Goal: Task Accomplishment & Management: Complete application form

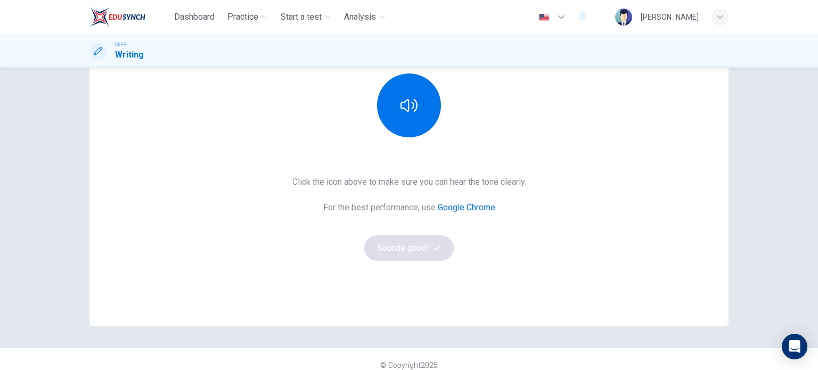
scroll to position [144, 0]
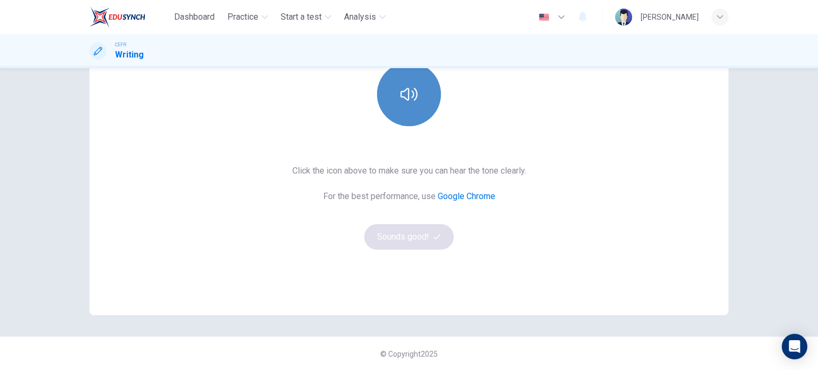
click at [403, 96] on icon "button" at bounding box center [408, 94] width 17 height 17
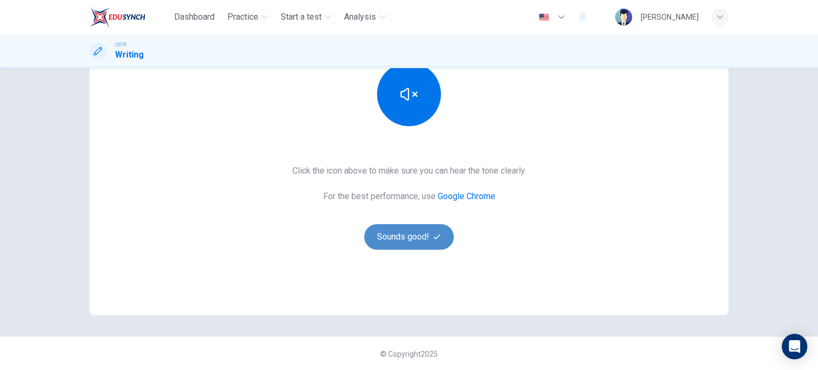
click at [415, 235] on button "Sounds good!" at bounding box center [408, 237] width 89 height 26
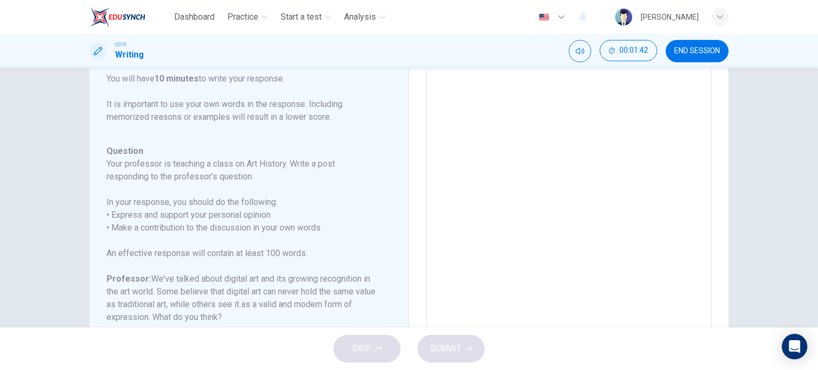
scroll to position [0, 0]
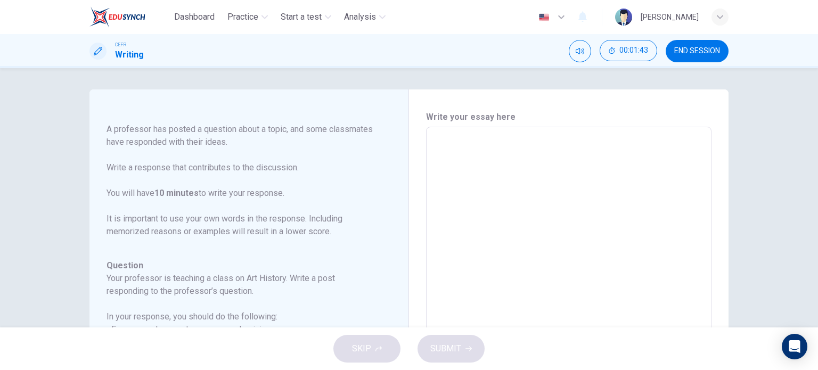
click at [444, 136] on textarea at bounding box center [568, 305] width 270 height 338
type textarea "I"
type textarea "x"
type textarea "In"
type textarea "x"
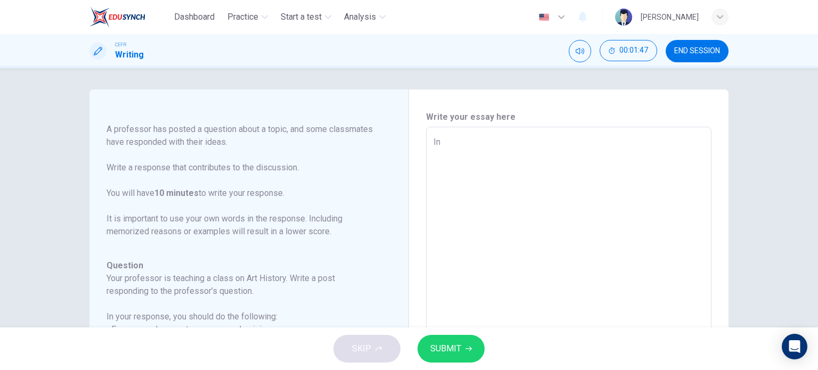
type textarea "In"
type textarea "x"
type textarea "In t"
type textarea "x"
type textarea "In th"
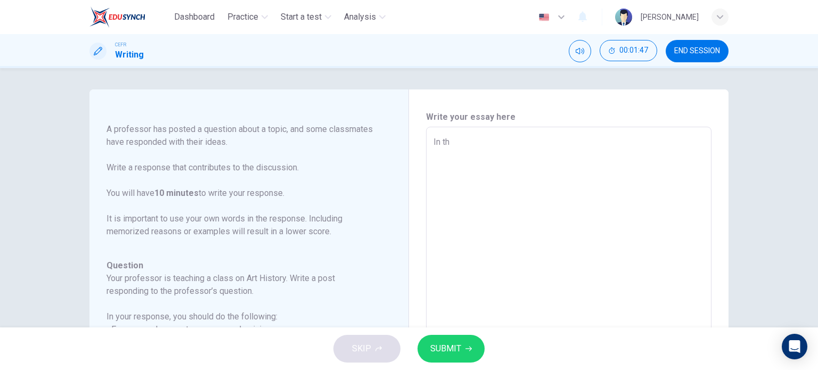
type textarea "x"
type textarea "In the"
type textarea "x"
type textarea "In the"
type textarea "x"
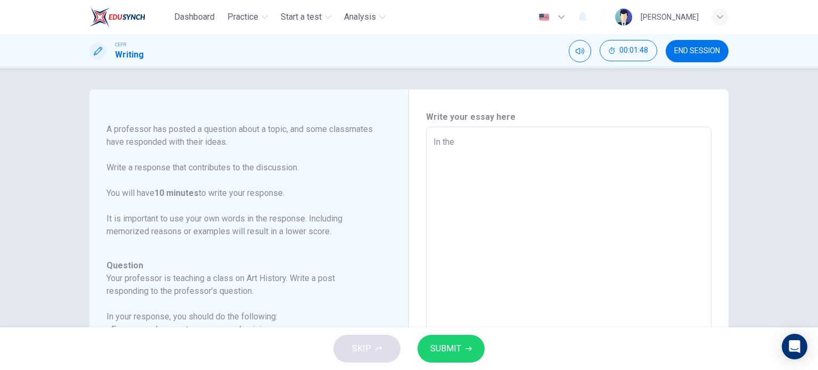
type textarea "In the r"
type textarea "x"
type textarea "In the re"
type textarea "x"
type textarea "In the rea"
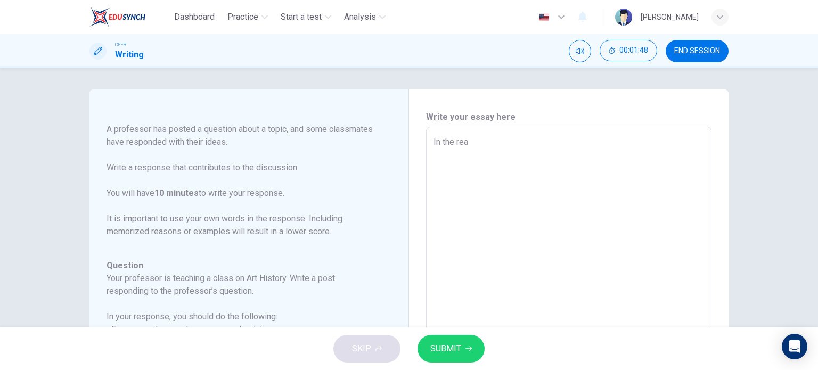
type textarea "x"
type textarea "In the real"
type textarea "x"
type textarea "In the realm"
type textarea "x"
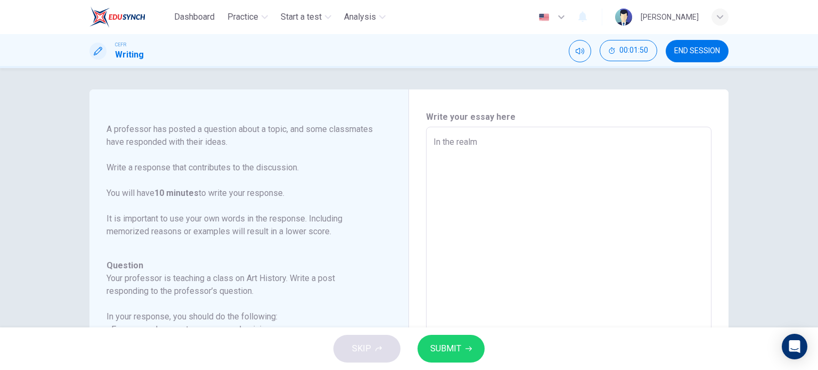
type textarea "In the realms"
type textarea "x"
type textarea "In the realms"
type textarea "x"
type textarea "In the realms o"
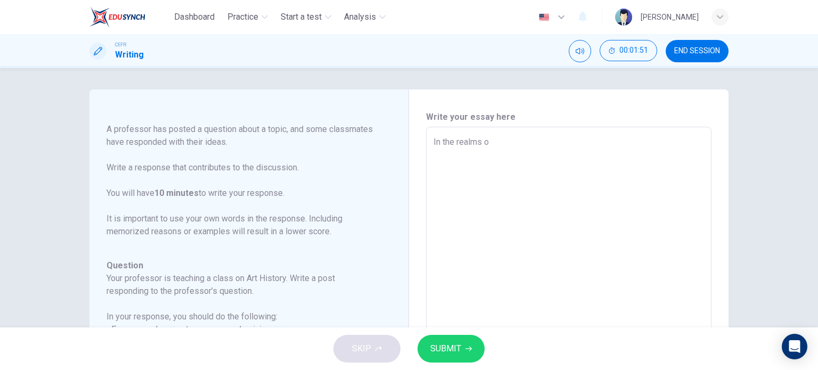
type textarea "x"
type textarea "In the realms of"
type textarea "x"
type textarea "In the realms of"
type textarea "x"
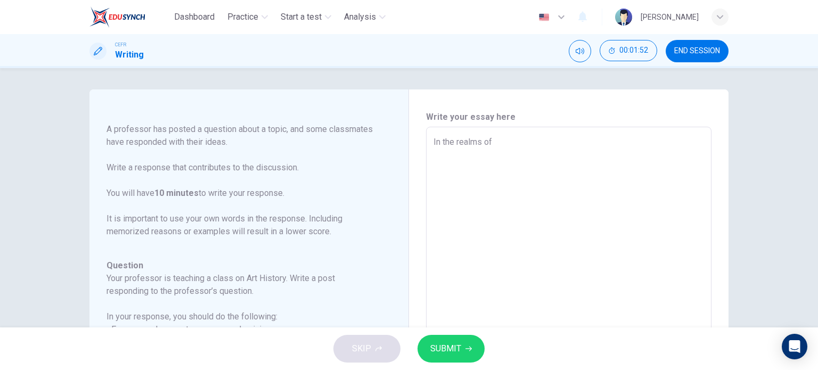
type textarea "In the realms of a"
type textarea "x"
type textarea "In the realms of ar"
type textarea "x"
type textarea "In the realms of art"
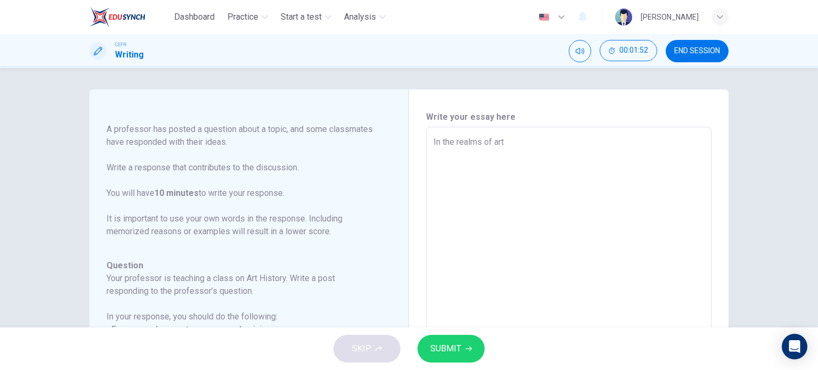
type textarea "x"
type textarea "In the realms of art,"
type textarea "x"
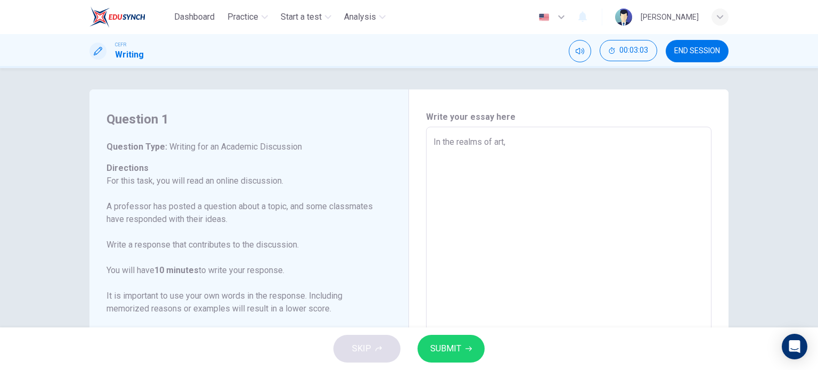
type textarea "In the realms of art,"
type textarea "x"
type textarea "In the realms of art"
type textarea "x"
type textarea "In the realms o"
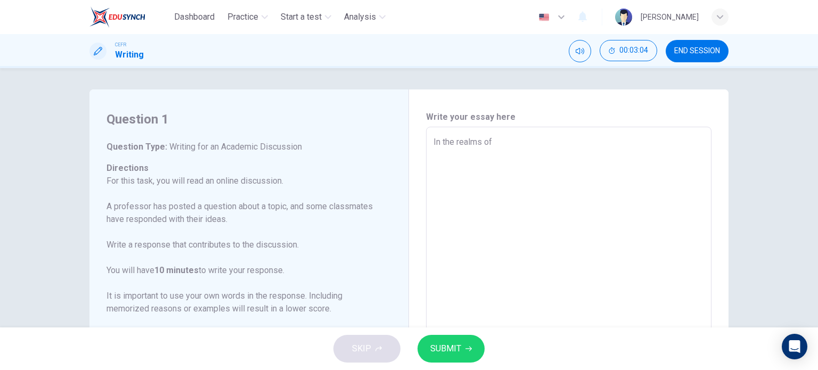
type textarea "x"
type textarea "In the real"
type textarea "x"
type textarea "In the r"
type textarea "x"
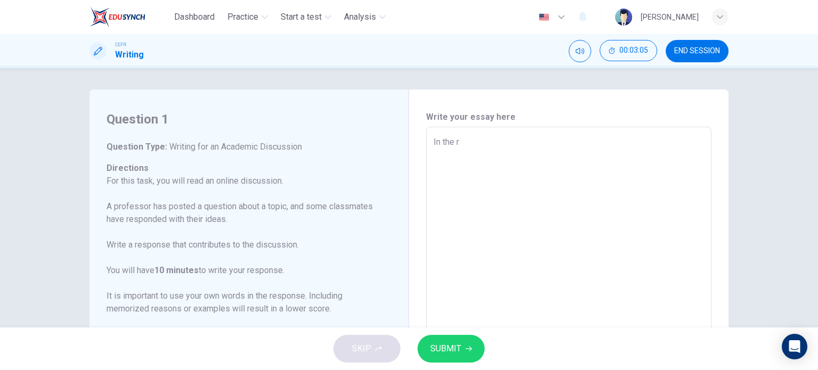
type textarea "In the"
type textarea "x"
type textarea "In the"
type textarea "x"
type textarea "In th"
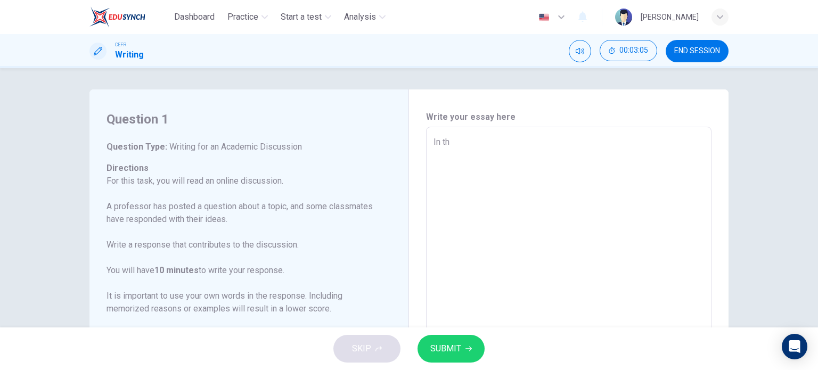
type textarea "x"
type textarea "In t"
type textarea "x"
type textarea "In"
type textarea "x"
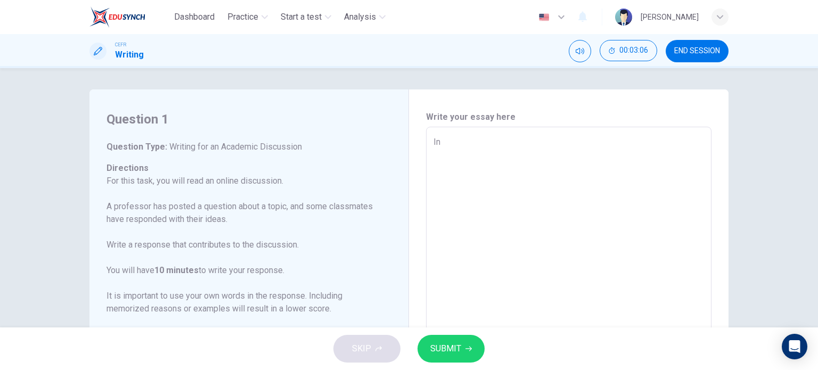
type textarea "In"
type textarea "x"
type textarea "I"
type textarea "x"
type textarea "A"
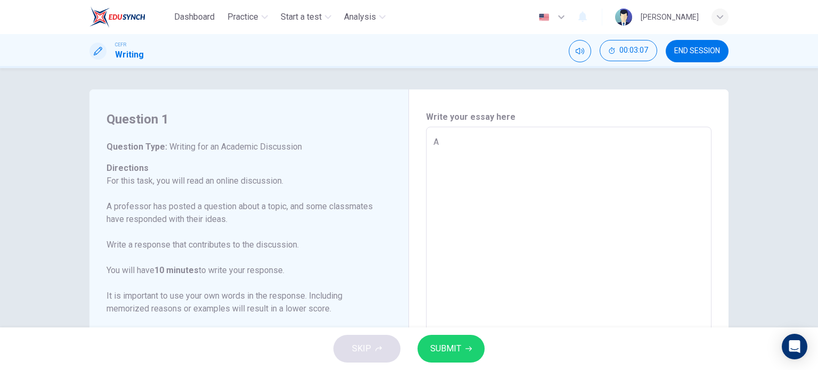
type textarea "x"
type textarea "Ar"
type textarea "x"
type textarea "Art"
type textarea "x"
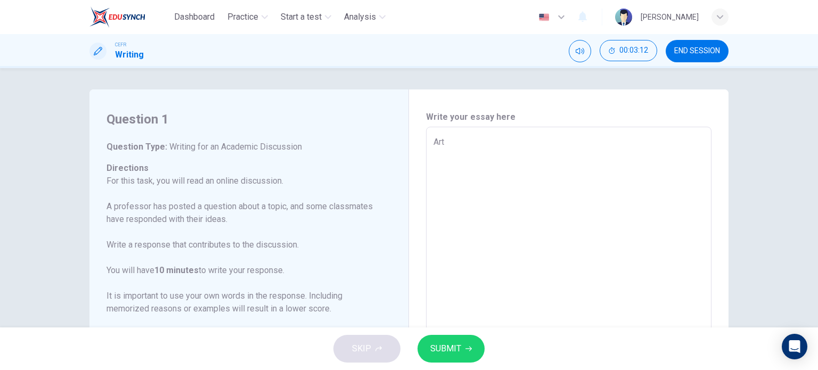
type textarea "Art"
type textarea "x"
type textarea "Art i"
type textarea "x"
type textarea "Art is"
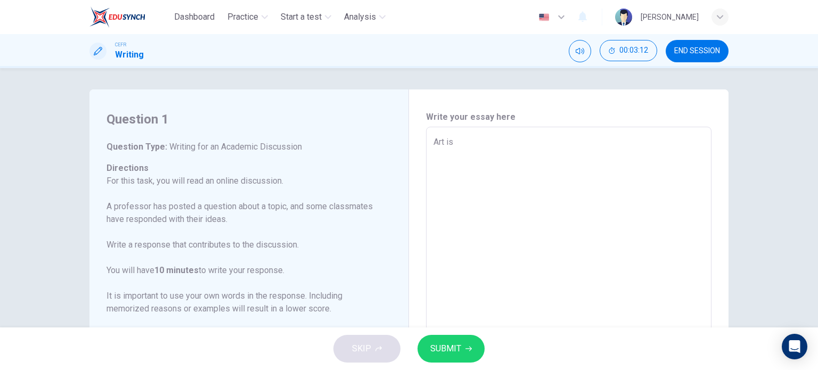
type textarea "x"
type textarea "Art is"
type textarea "x"
type textarea "Art is t"
type textarea "x"
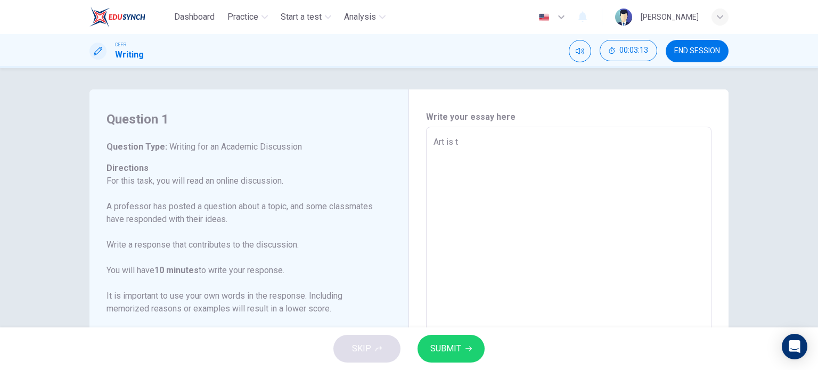
type textarea "Art is th"
type textarea "x"
type textarea "Art is the"
type textarea "x"
type textarea "Art is the"
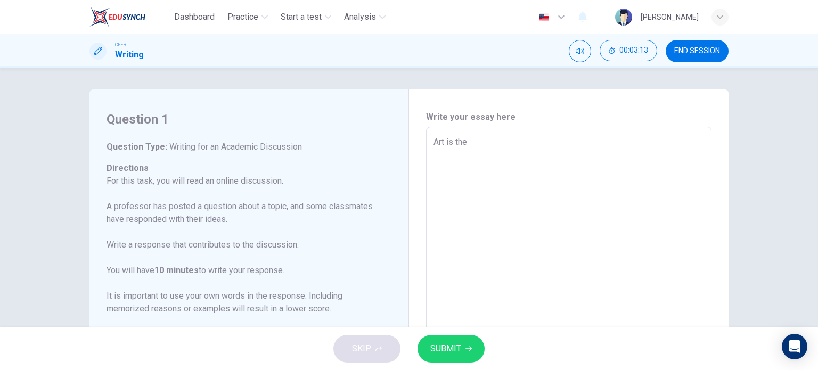
type textarea "x"
type textarea "Art is the m"
type textarea "x"
type textarea "Art is the mo"
type textarea "x"
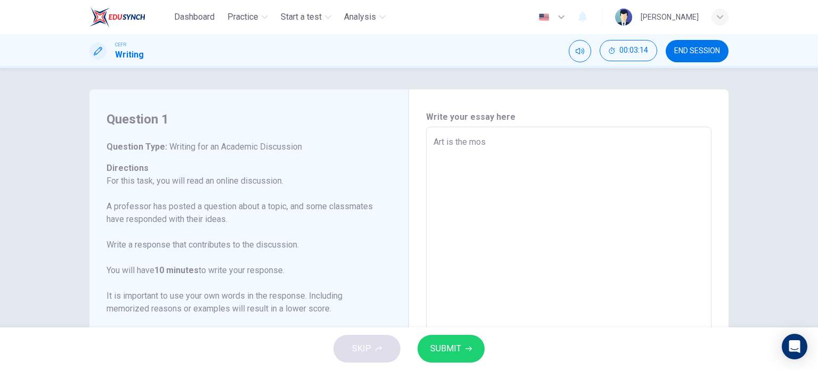
type textarea "Art is the most"
type textarea "x"
type textarea "Art is the most"
type textarea "x"
type textarea "Art is the most va"
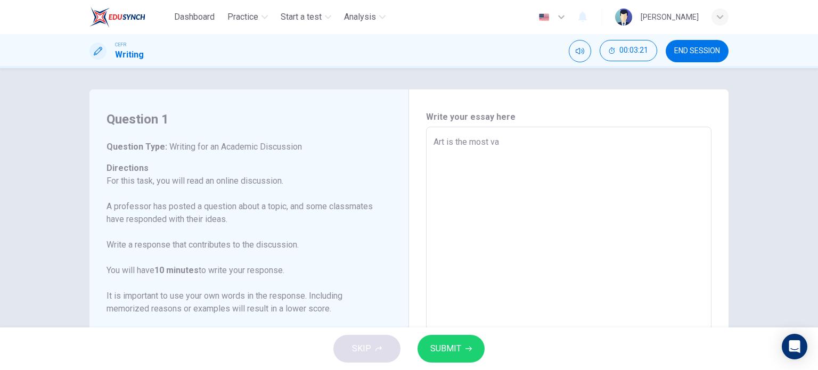
type textarea "x"
type textarea "Art is the most vas"
type textarea "x"
type textarea "Art is the most vast"
type textarea "x"
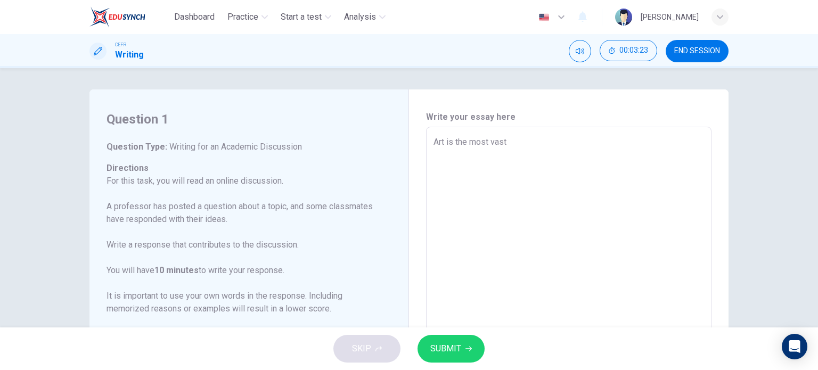
type textarea "Art is the most vast"
type textarea "x"
type textarea "Art is the most vast"
type textarea "x"
type textarea "Art is the mos"
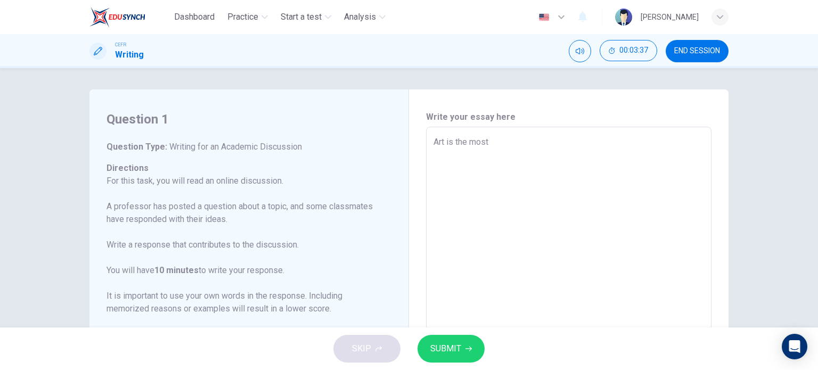
type textarea "x"
type textarea "Art is the mo"
type textarea "x"
type textarea "Art is the m"
type textarea "x"
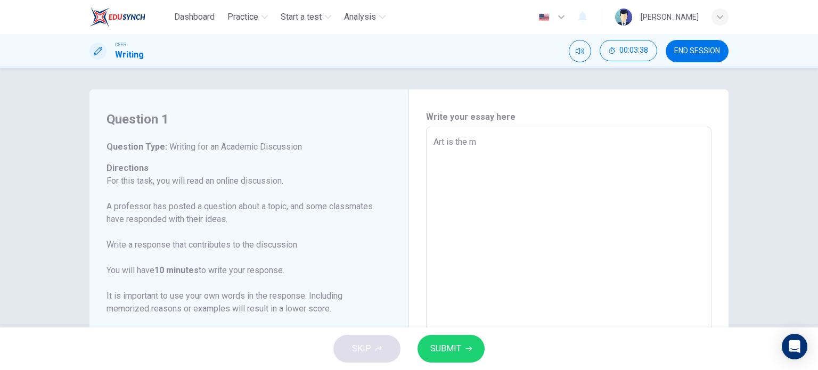
type textarea "Art is the"
type textarea "x"
type textarea "Art is the"
type textarea "x"
type textarea "Art is th"
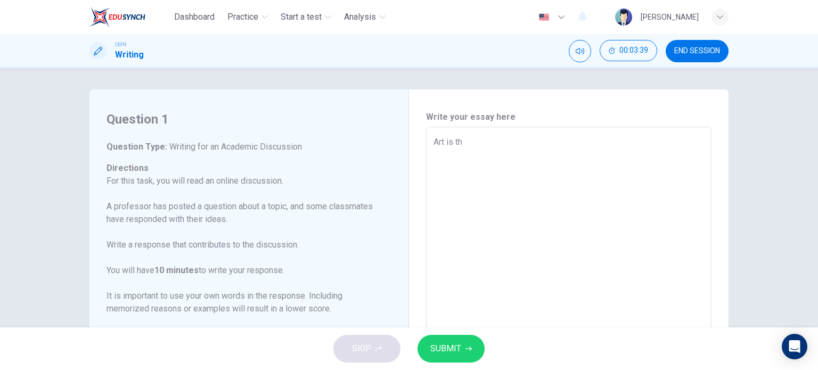
type textarea "x"
type textarea "Art is t"
type textarea "x"
type textarea "Art is"
type textarea "x"
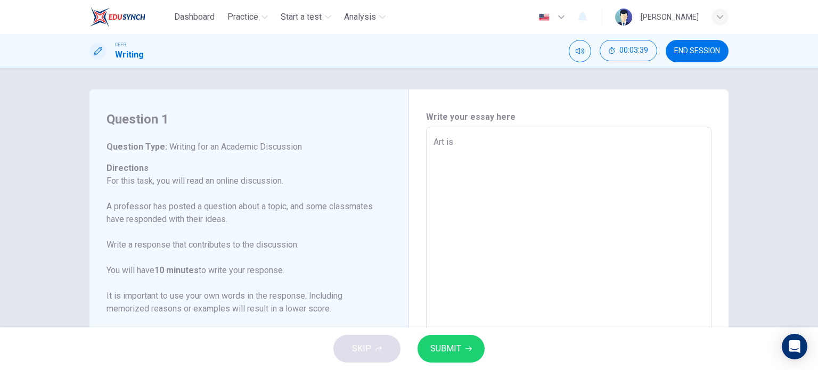
type textarea "Art is"
type textarea "x"
type textarea "Art i"
type textarea "x"
type textarea "Art"
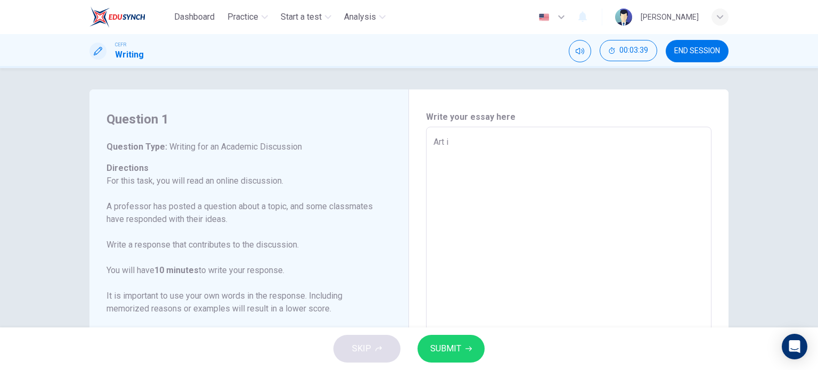
type textarea "x"
type textarea "Art"
type textarea "x"
type textarea "Art"
type textarea "x"
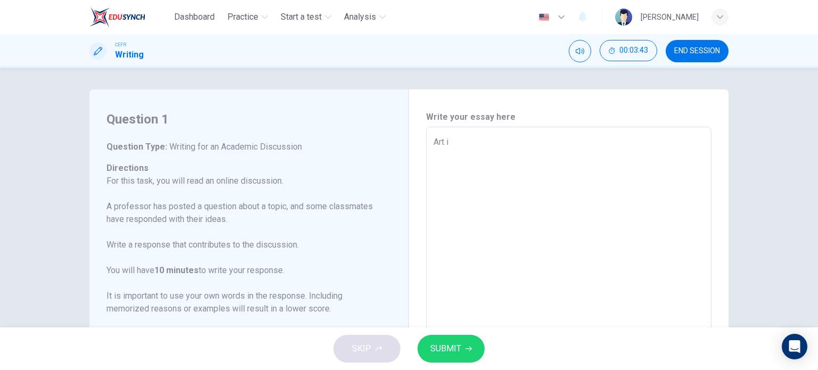
type textarea "Art is"
type textarea "x"
type textarea "Art is"
type textarea "x"
type textarea "Art is"
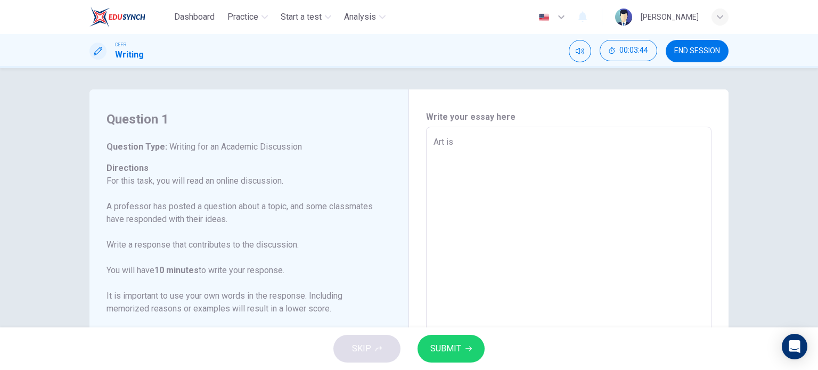
type textarea "x"
type textarea "Art i"
type textarea "x"
type textarea "Art"
type textarea "x"
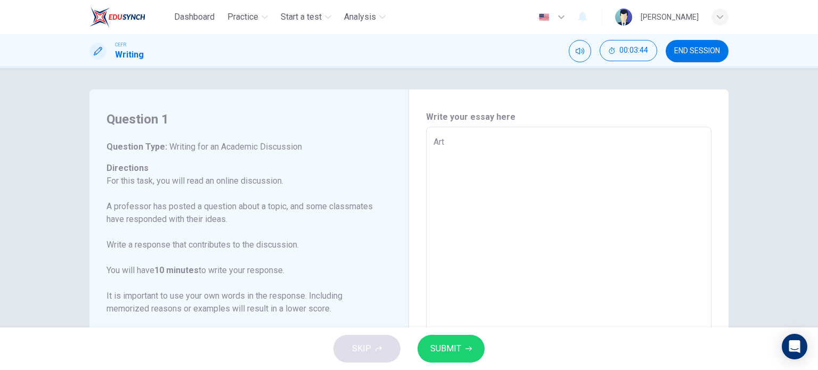
type textarea "Art"
type textarea "x"
type textarea "Art"
type textarea "x"
type textarea "Ar"
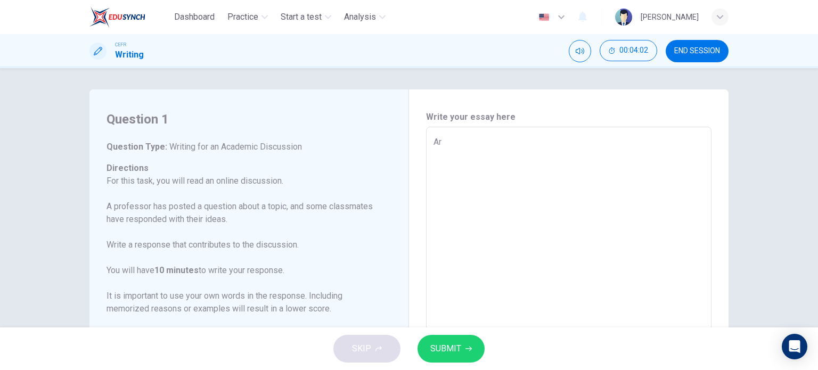
type textarea "x"
type textarea "A"
type textarea "x"
type textarea "A"
type textarea "x"
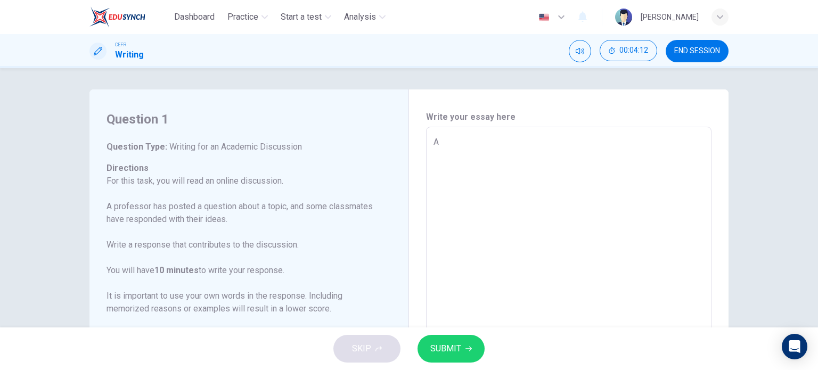
type textarea "Ar"
type textarea "x"
type textarea "Art"
type textarea "x"
type textarea "Art"
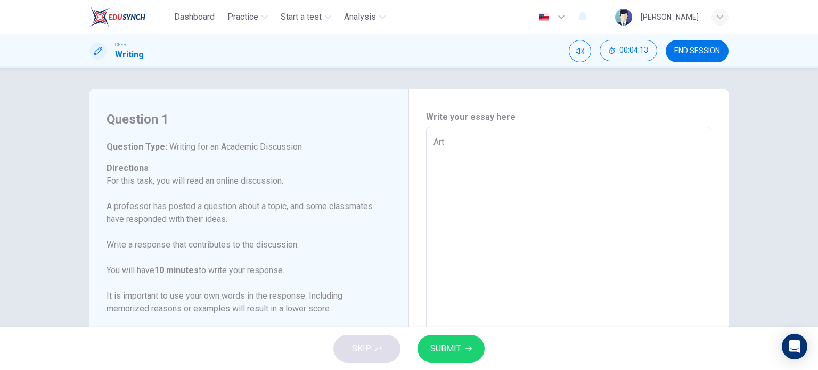
type textarea "x"
type textarea "Art"
type textarea "x"
type textarea "Ar"
type textarea "x"
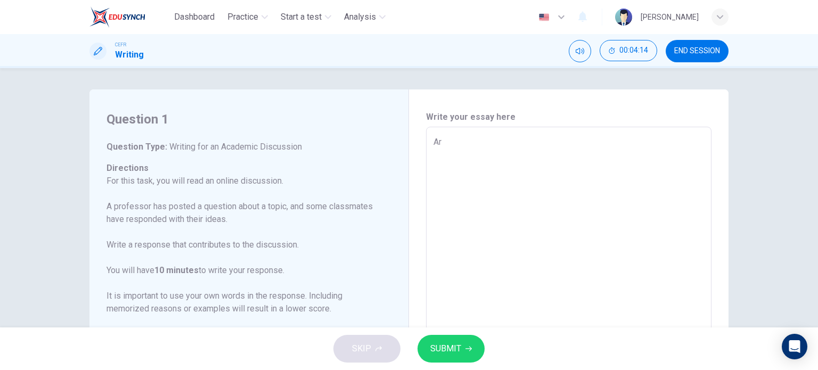
type textarea "A"
type textarea "x"
type textarea "T"
type textarea "x"
type textarea "Th"
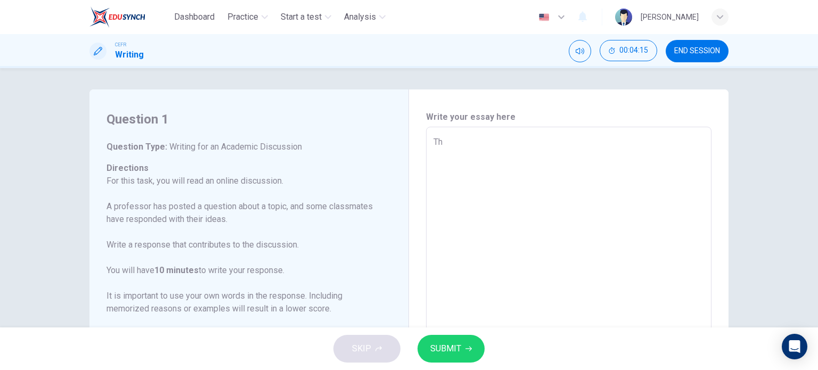
type textarea "x"
type textarea "The"
type textarea "x"
type textarea "The"
type textarea "x"
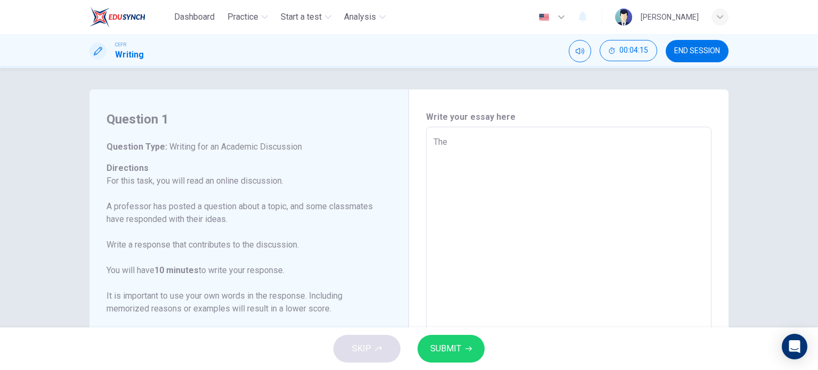
type textarea "The d"
type textarea "x"
type textarea "The deb"
type textarea "x"
type textarea "The deba"
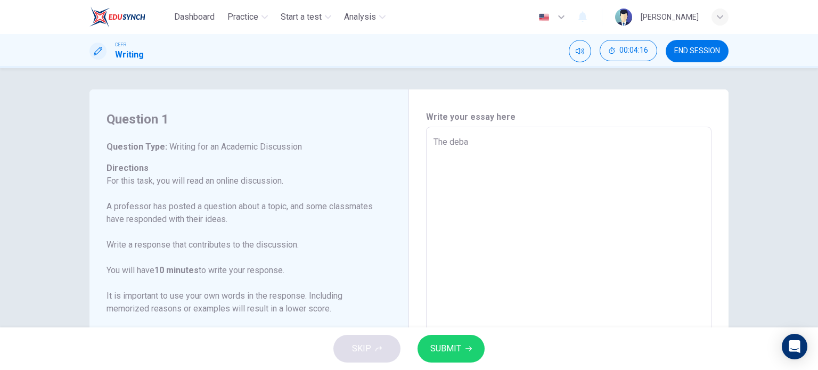
type textarea "x"
type textarea "The debat"
type textarea "x"
type textarea "The debate"
type textarea "x"
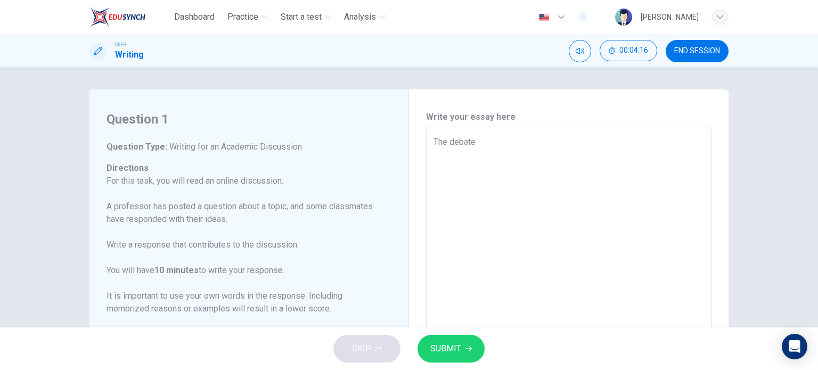
type textarea "The debate"
type textarea "x"
type textarea "The debate s"
type textarea "x"
type textarea "The debate su"
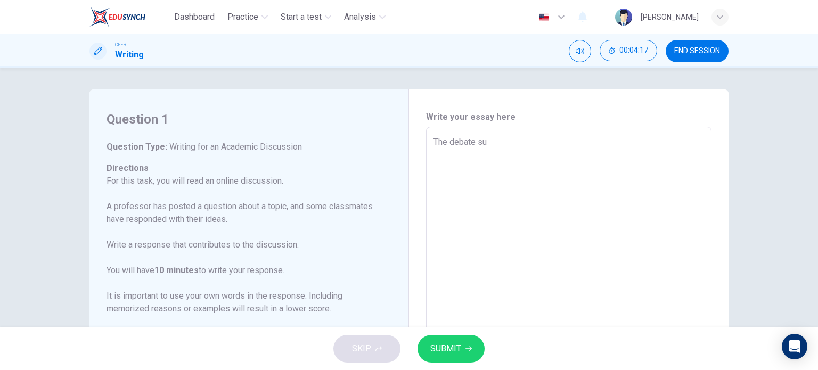
type textarea "x"
type textarea "The debate sur"
type textarea "x"
type textarea "The debate surr"
type textarea "x"
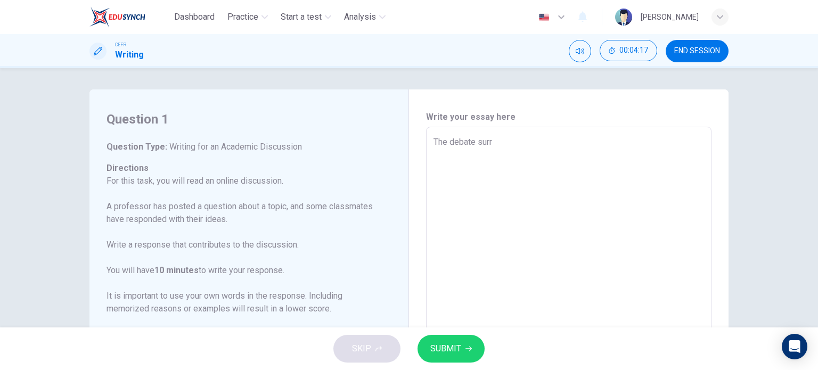
type textarea "The debate surro"
type textarea "x"
type textarea "The debate surrou"
type textarea "x"
type textarea "The debate surroun"
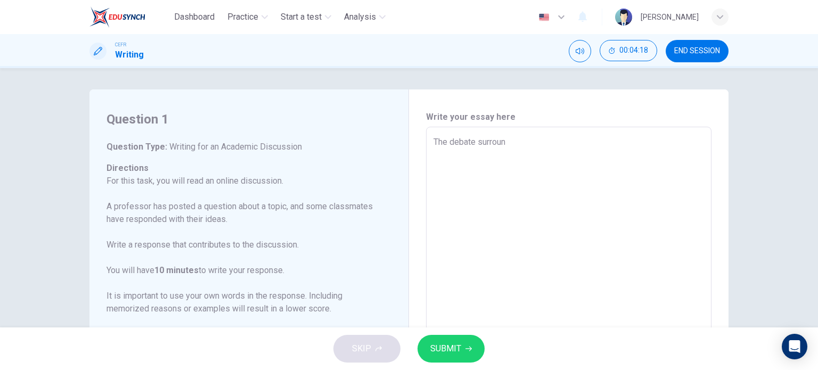
type textarea "x"
type textarea "The debate surround"
type textarea "x"
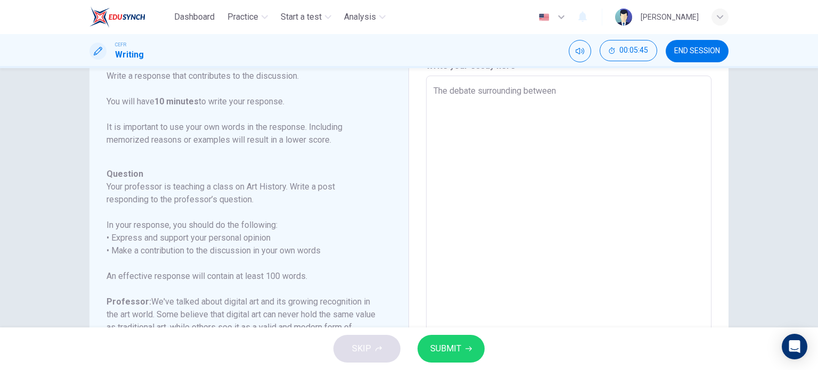
scroll to position [26, 0]
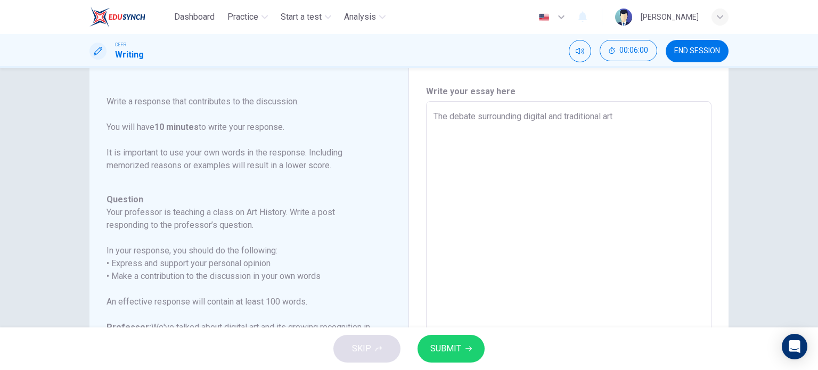
click at [622, 118] on textarea "The debate surrounding digital and traditional art" at bounding box center [568, 279] width 270 height 338
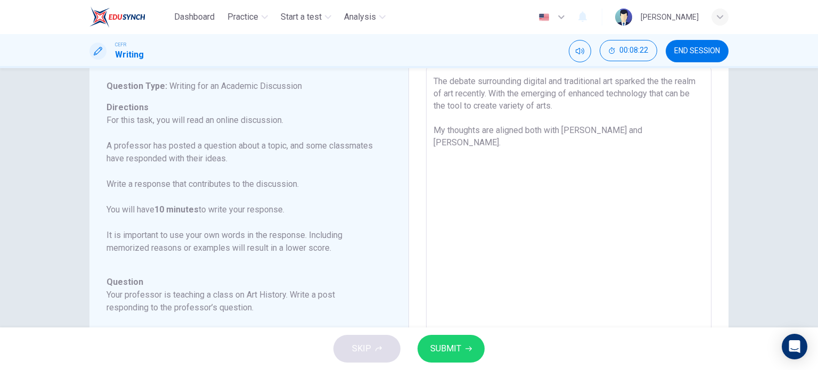
scroll to position [60, 0]
click at [650, 118] on textarea "The debate surrounding digital and traditional art sparked the the realm of art…" at bounding box center [568, 245] width 270 height 338
click at [682, 135] on textarea "The debate surrounding digital and traditional art sparked the the realm of art…" at bounding box center [568, 245] width 270 height 338
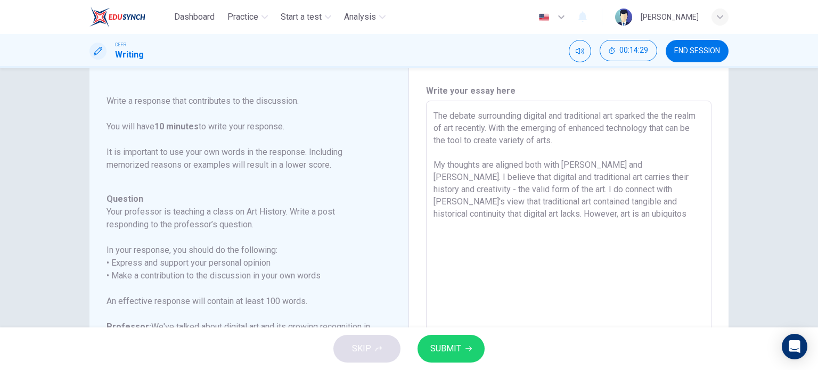
scroll to position [21, 0]
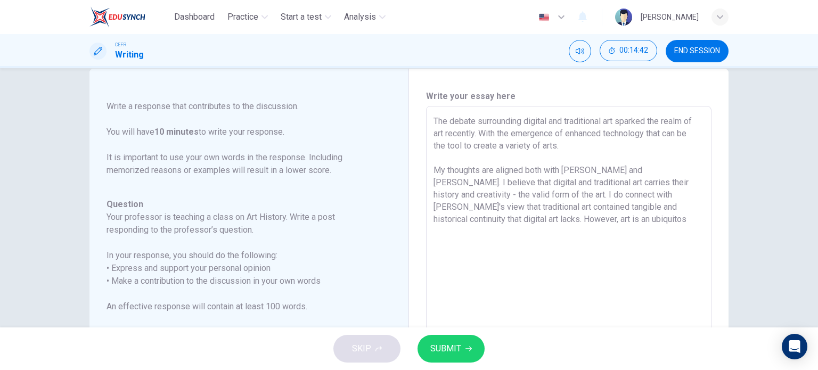
click at [632, 121] on textarea "The debate surrounding digital and traditional art sparked the realm of art rec…" at bounding box center [568, 284] width 270 height 338
click at [647, 136] on textarea "The debate surrounding digital and traditional art has sparked the realm of art…" at bounding box center [568, 284] width 270 height 338
click at [492, 136] on textarea "The debate surrounding digital and traditional art has sparked the realm of art…" at bounding box center [568, 284] width 270 height 338
click at [494, 136] on textarea "The debate surrounding digital and traditional art has sparked the realm of art…" at bounding box center [568, 284] width 270 height 338
click at [499, 134] on textarea "The debate surrounding digital and traditional art has sparked the realm of art…" at bounding box center [568, 284] width 270 height 338
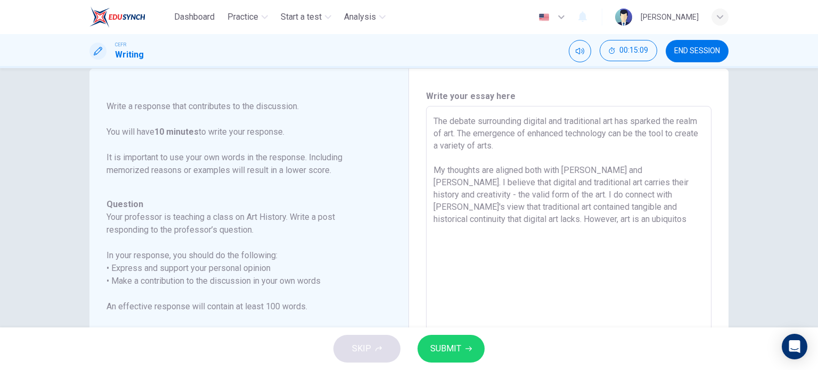
click at [671, 136] on textarea "The debate surrounding digital and traditional art has sparked the realm of art…" at bounding box center [568, 284] width 270 height 338
click at [619, 182] on textarea "The debate surrounding digital and traditional art has sparked the realm of art…" at bounding box center [568, 284] width 270 height 338
click at [474, 222] on textarea "The debate surrounding digital and traditional art has sparked the realm of art…" at bounding box center [568, 284] width 270 height 338
click at [692, 209] on textarea "The debate surrounding digital and traditional art has sparked the realm of art…" at bounding box center [568, 284] width 270 height 338
click at [484, 229] on textarea "The debate surrounding digital and traditional art has sparked the realm of art…" at bounding box center [568, 284] width 270 height 338
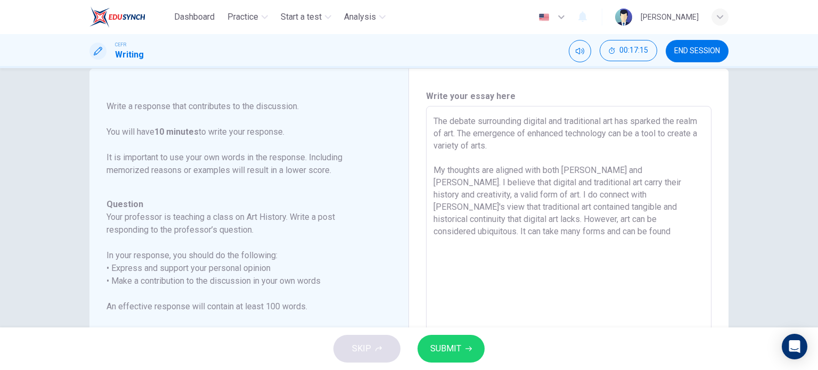
drag, startPoint x: 456, startPoint y: 223, endPoint x: 429, endPoint y: 217, distance: 27.7
click at [429, 217] on div "The debate surrounding digital and traditional art has sparked the realm of art…" at bounding box center [568, 284] width 285 height 356
drag, startPoint x: 676, startPoint y: 221, endPoint x: 624, endPoint y: 223, distance: 51.7
click at [624, 223] on textarea "The debate surrounding digital and traditional art has sparked the realm of art…" at bounding box center [568, 284] width 270 height 338
click at [543, 224] on textarea "The debate surrounding digital and traditional art has sparked the realm of art…" at bounding box center [568, 284] width 270 height 338
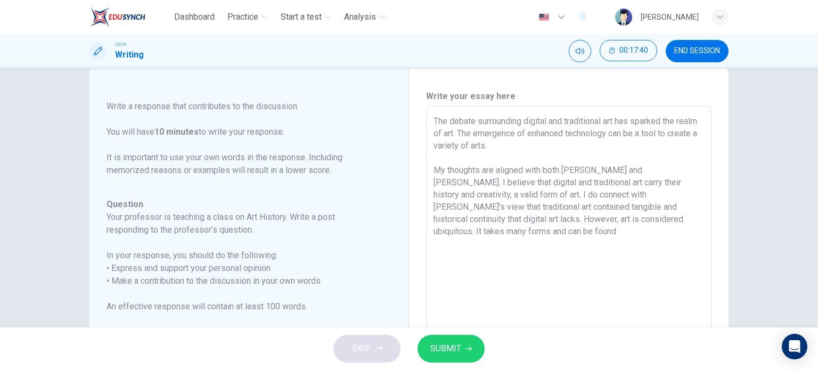
click at [665, 220] on textarea "The debate surrounding digital and traditional art has sparked the realm of art…" at bounding box center [568, 284] width 270 height 338
click at [547, 235] on textarea "The debate surrounding digital and traditional art has sparked the realm of art…" at bounding box center [568, 284] width 270 height 338
click at [531, 231] on textarea "The debate surrounding digital and traditional art has sparked the realm of art…" at bounding box center [568, 284] width 270 height 338
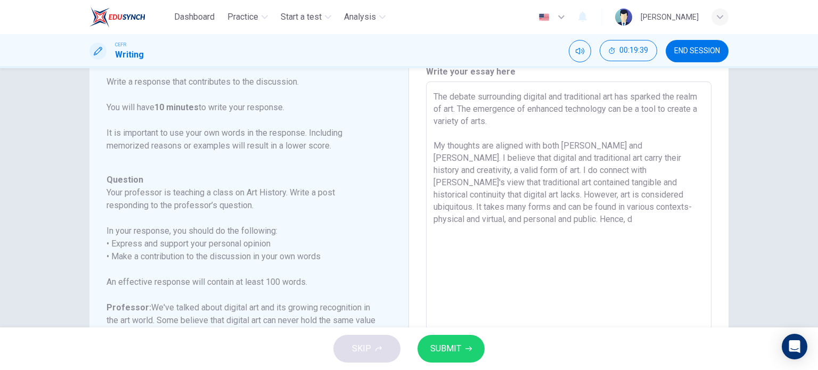
scroll to position [46, 0]
click at [682, 231] on textarea "The debate surrounding digital and traditional art has sparked the realm of art…" at bounding box center [568, 258] width 270 height 338
click at [494, 244] on textarea "The debate surrounding digital and traditional art has sparked the realm of art…" at bounding box center [568, 258] width 270 height 338
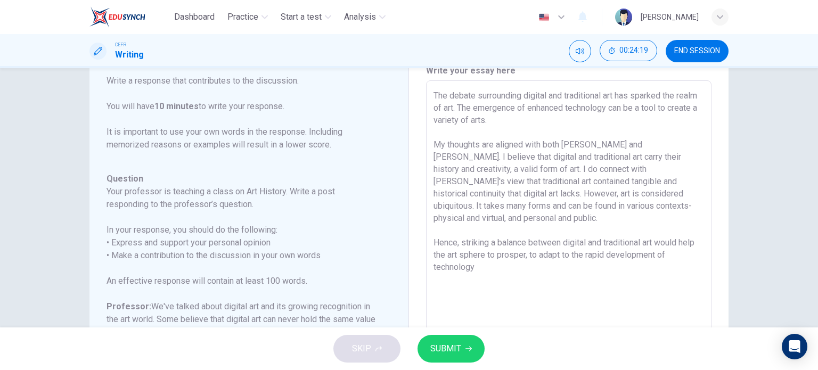
click at [476, 255] on textarea "The debate surrounding digital and traditional art has sparked the realm of art…" at bounding box center [568, 258] width 270 height 338
click at [590, 258] on textarea "The debate surrounding digital and traditional art has sparked the realm of art…" at bounding box center [568, 258] width 270 height 338
click at [525, 258] on textarea "The debate surrounding digital and traditional art has sparked the realm of art…" at bounding box center [568, 258] width 270 height 338
click at [609, 253] on textarea "The debate surrounding digital and traditional art has sparked the realm of art…" at bounding box center [568, 258] width 270 height 338
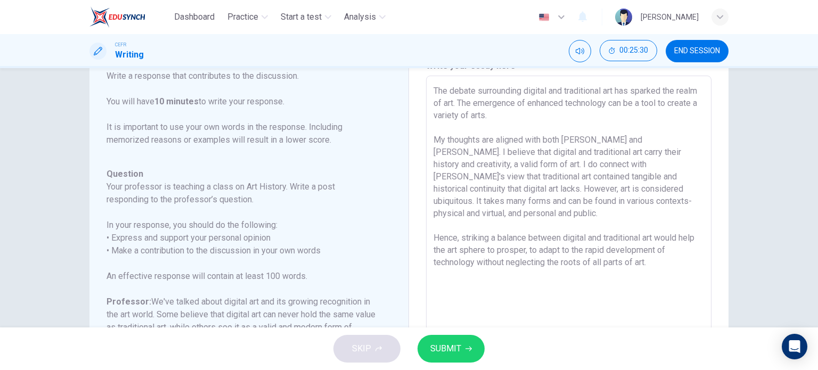
scroll to position [32, 0]
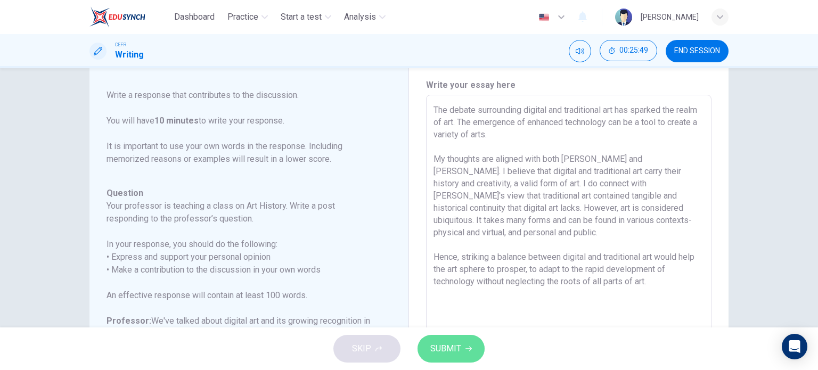
click at [473, 347] on button "SUBMIT" at bounding box center [450, 349] width 67 height 28
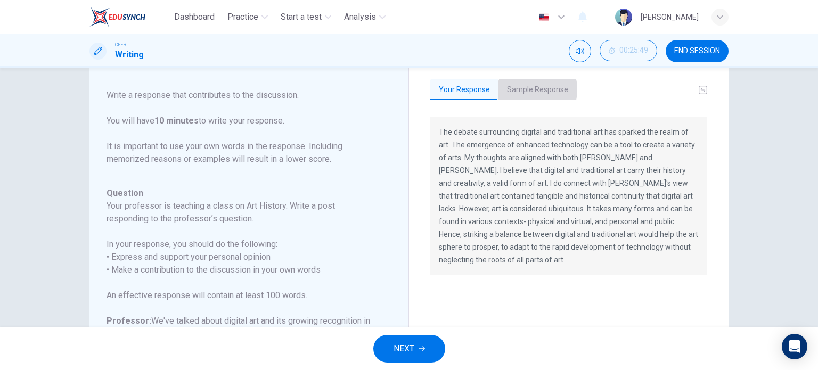
click at [522, 89] on button "Sample Response" at bounding box center [537, 90] width 78 height 22
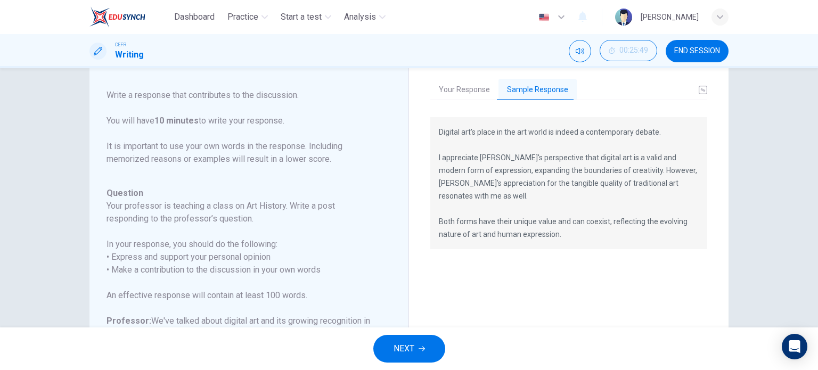
click at [404, 343] on span "NEXT" at bounding box center [403, 348] width 21 height 15
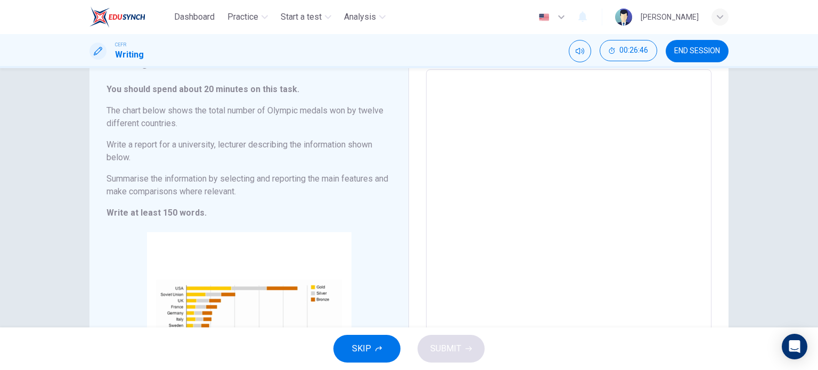
scroll to position [58, 0]
drag, startPoint x: 432, startPoint y: 207, endPoint x: 441, endPoint y: 215, distance: 11.7
click at [441, 215] on textarea at bounding box center [568, 243] width 270 height 331
click at [429, 232] on div "x ​" at bounding box center [568, 243] width 285 height 349
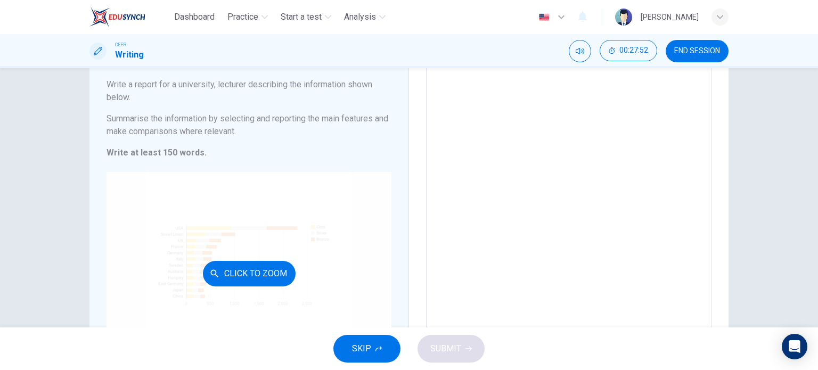
scroll to position [103, 0]
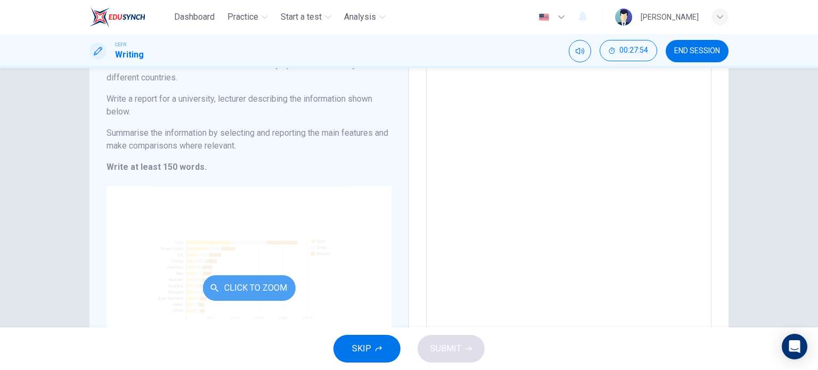
click at [247, 282] on button "Click to Zoom" at bounding box center [249, 288] width 93 height 26
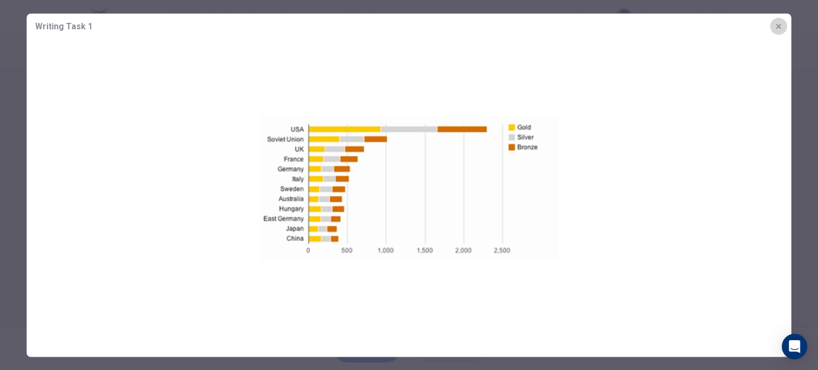
click at [776, 27] on icon "button" at bounding box center [778, 26] width 9 height 9
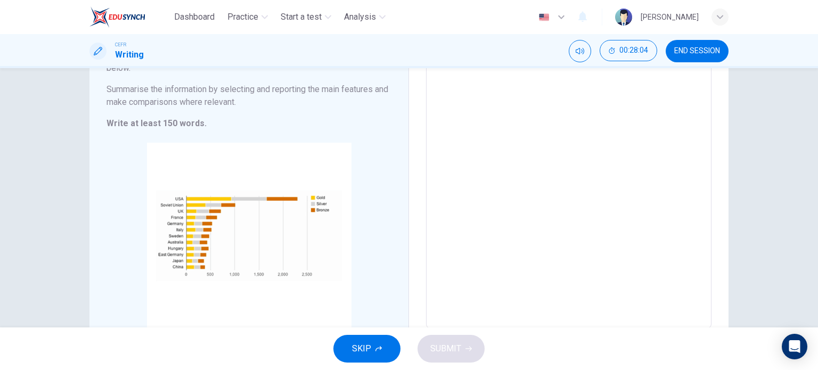
scroll to position [147, 0]
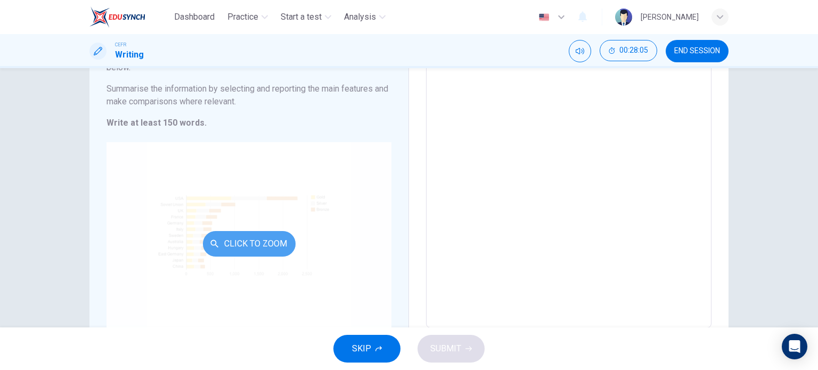
click at [243, 235] on button "Click to Zoom" at bounding box center [249, 244] width 93 height 26
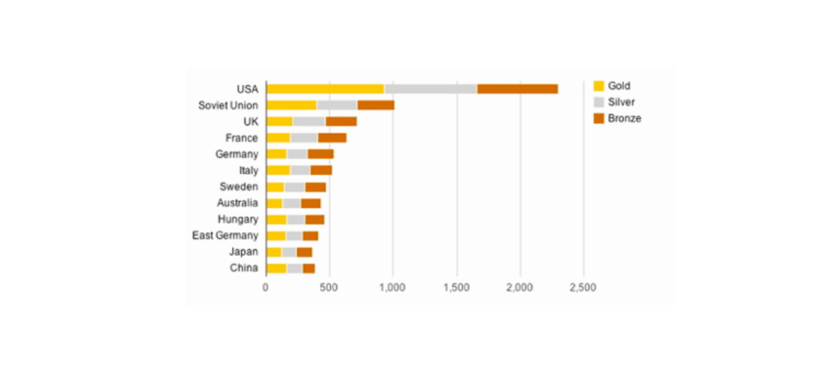
click at [341, 160] on img at bounding box center [409, 188] width 765 height 298
click at [413, 245] on img at bounding box center [409, 188] width 765 height 298
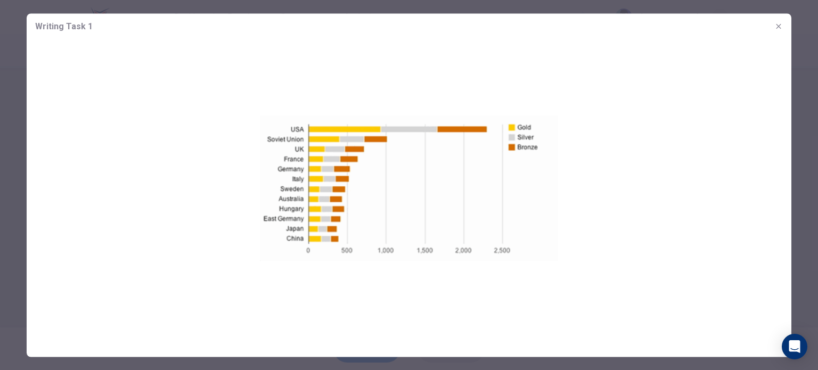
click at [775, 30] on button "button" at bounding box center [778, 26] width 17 height 17
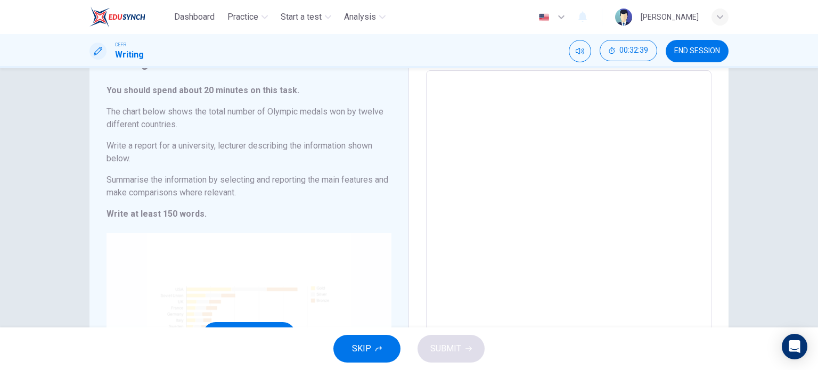
scroll to position [39, 0]
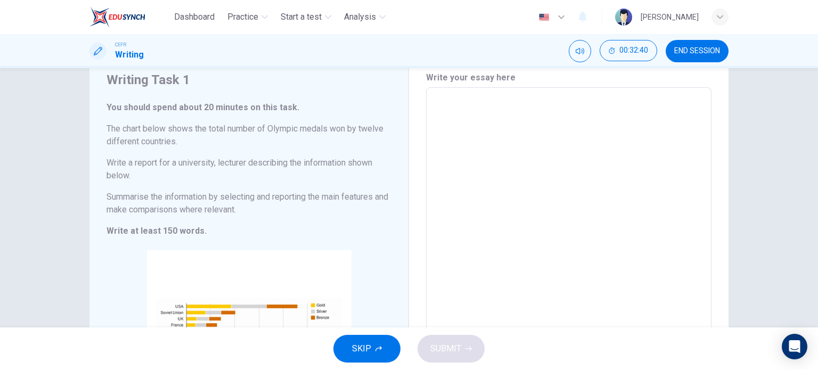
click at [479, 106] on textarea at bounding box center [568, 261] width 270 height 331
click at [448, 345] on span "SUBMIT" at bounding box center [445, 348] width 31 height 15
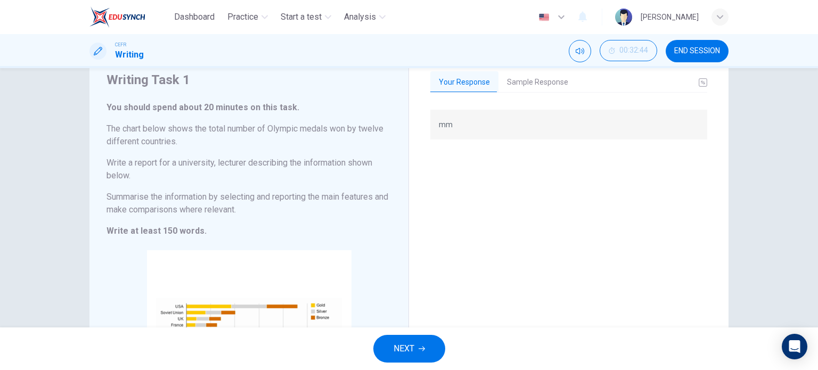
scroll to position [0, 0]
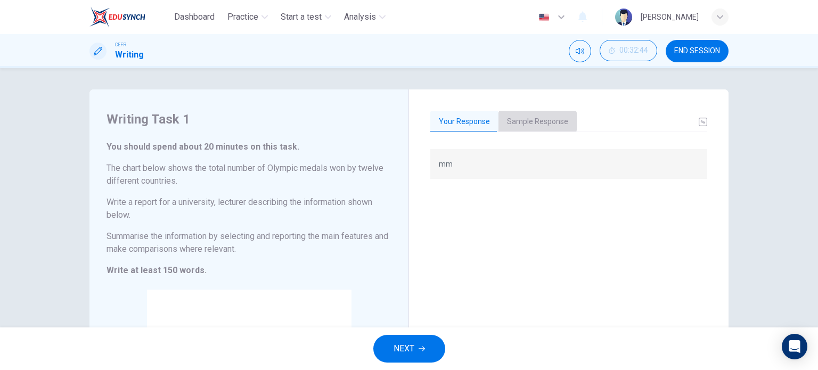
click at [525, 118] on button "Sample Response" at bounding box center [537, 122] width 78 height 22
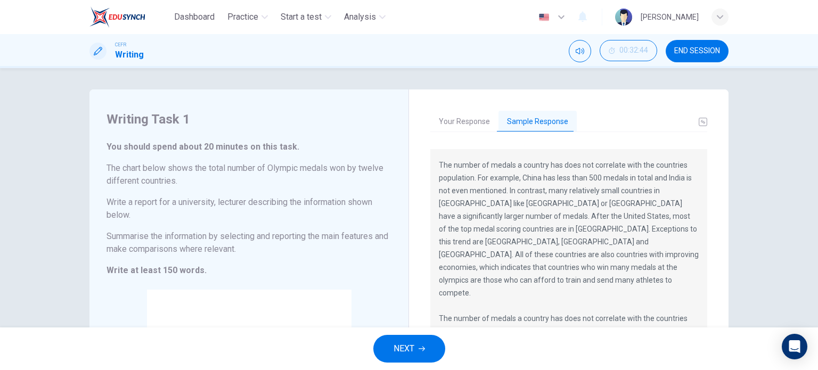
scroll to position [166, 0]
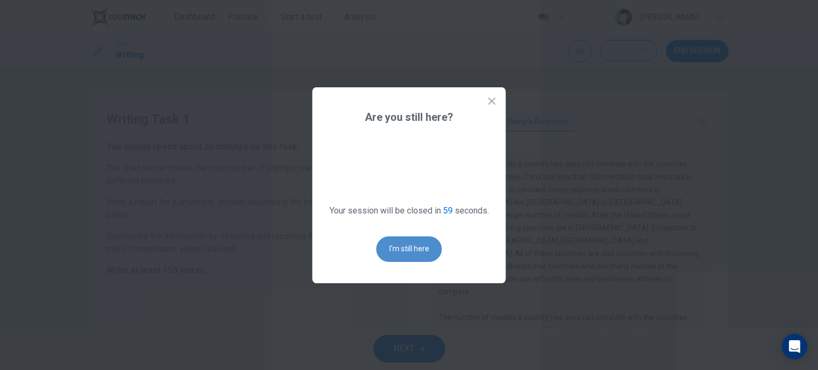
click at [405, 259] on button "I'm still here" at bounding box center [408, 249] width 65 height 26
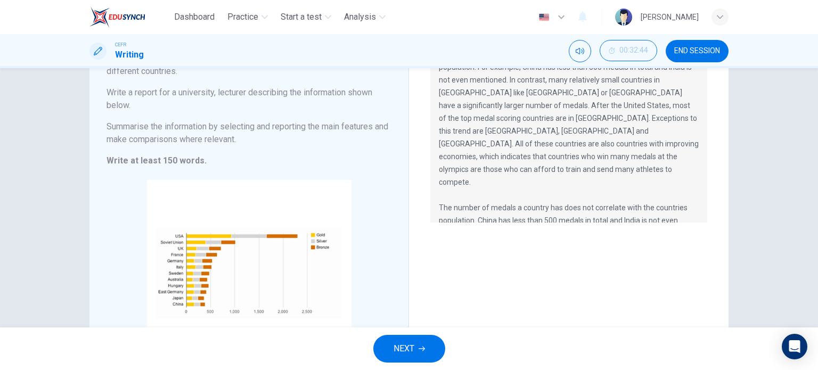
scroll to position [110, 0]
click at [413, 343] on span "NEXT" at bounding box center [403, 348] width 21 height 15
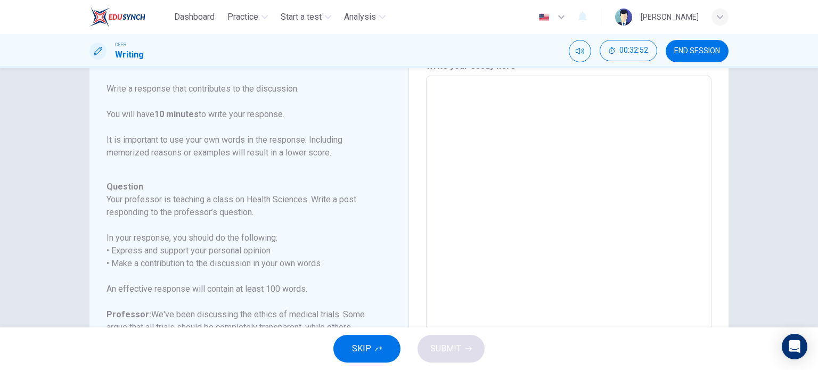
scroll to position [0, 0]
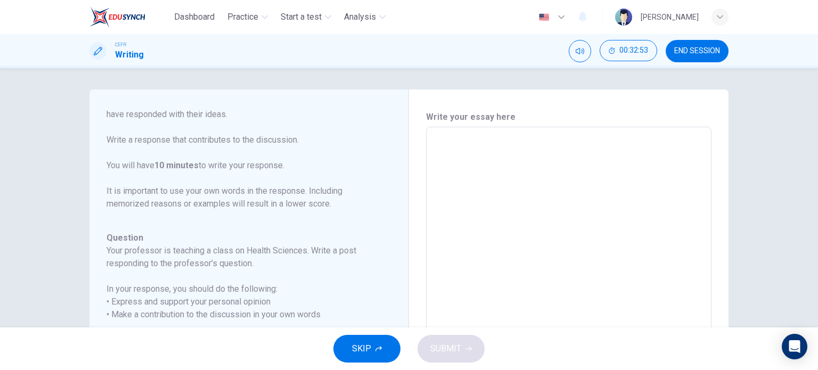
click at [462, 149] on textarea at bounding box center [568, 305] width 270 height 338
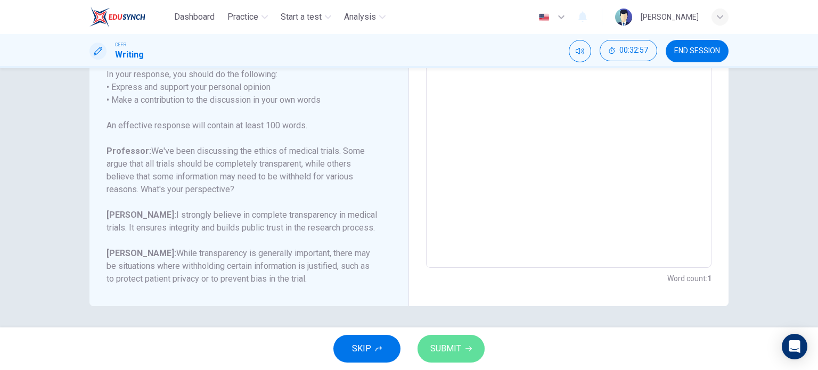
click at [459, 341] on span "SUBMIT" at bounding box center [445, 348] width 31 height 15
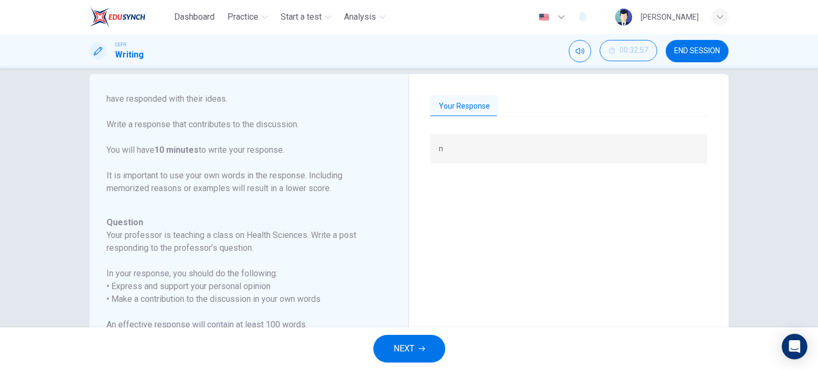
scroll to position [0, 0]
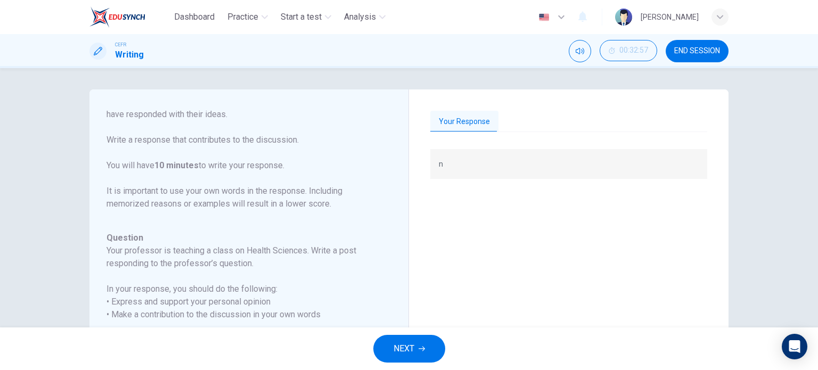
click at [496, 129] on div "Your Response" at bounding box center [568, 122] width 277 height 22
click at [406, 349] on span "NEXT" at bounding box center [403, 348] width 21 height 15
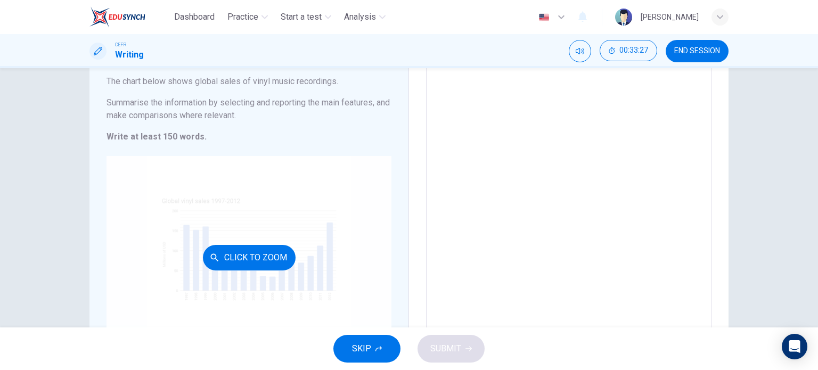
scroll to position [121, 0]
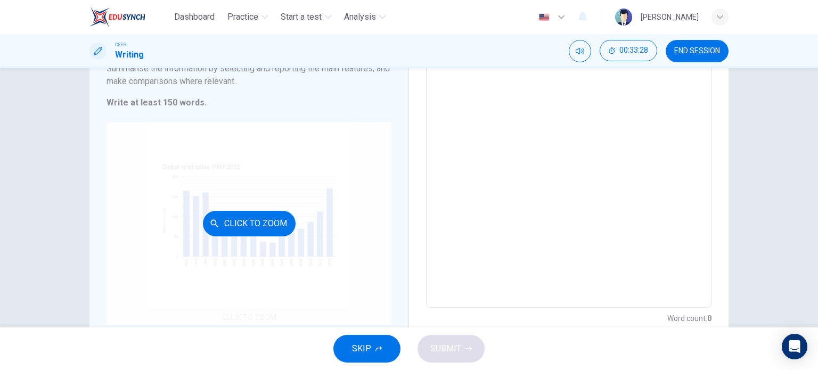
click at [230, 179] on div "Click to Zoom" at bounding box center [248, 223] width 285 height 203
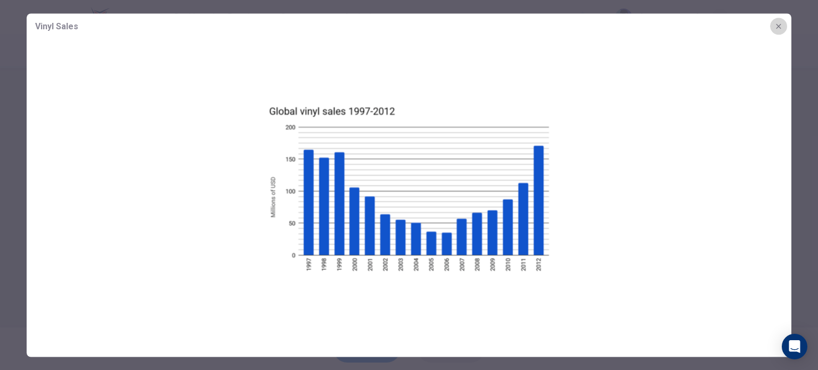
click at [779, 27] on icon "button" at bounding box center [778, 25] width 5 height 5
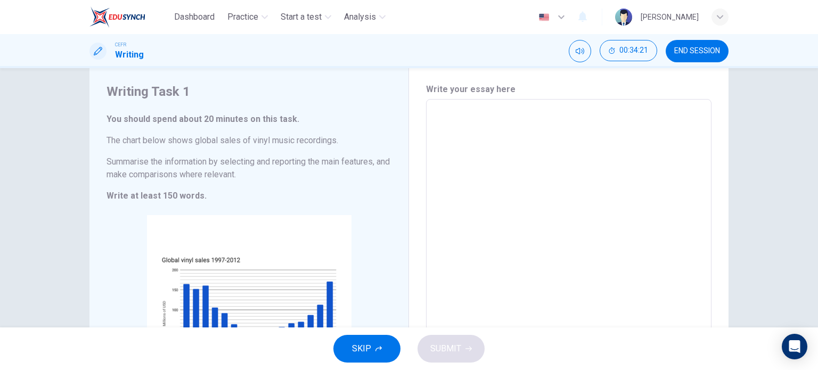
scroll to position [29, 0]
drag, startPoint x: 104, startPoint y: 138, endPoint x: 249, endPoint y: 171, distance: 148.5
click at [249, 171] on div "You should spend about 20 minutes on this task. The chart below shows global sa…" at bounding box center [248, 156] width 285 height 89
drag, startPoint x: 249, startPoint y: 171, endPoint x: 276, endPoint y: 80, distance: 95.2
click at [276, 80] on div "Writing Task 1 You should spend about 20 minutes on this task. The chart below …" at bounding box center [248, 250] width 319 height 378
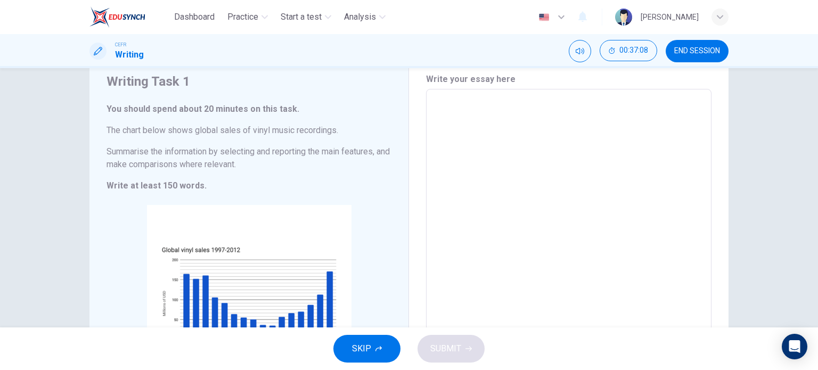
scroll to position [27, 0]
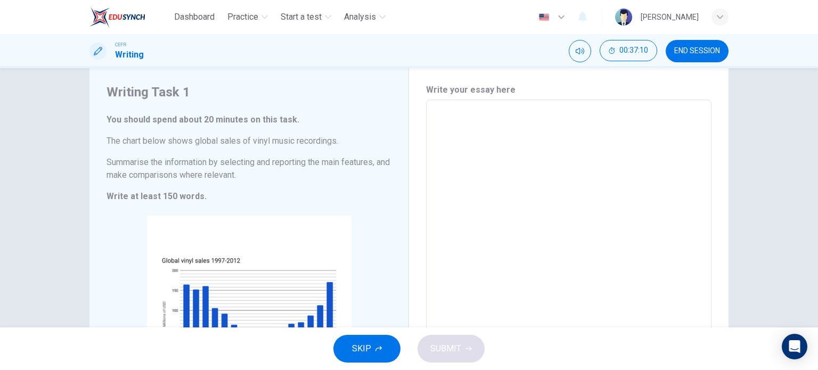
click at [470, 109] on textarea at bounding box center [568, 251] width 270 height 284
click at [446, 350] on span "SUBMIT" at bounding box center [445, 348] width 31 height 15
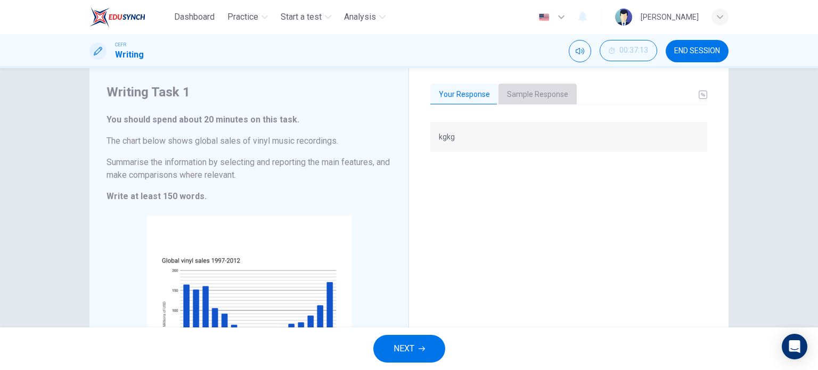
click at [523, 102] on button "Sample Response" at bounding box center [537, 95] width 78 height 22
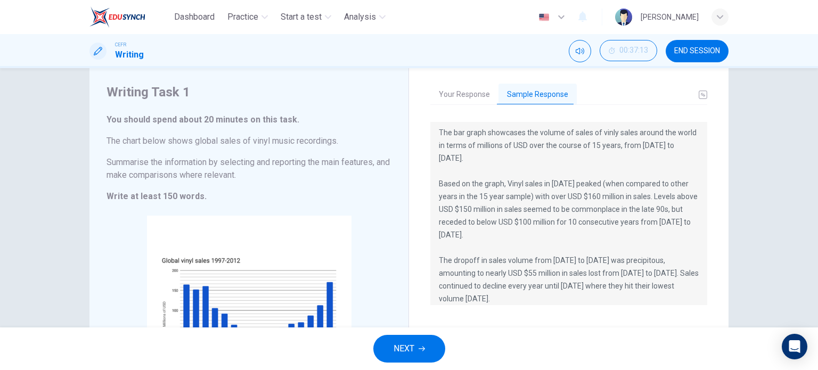
scroll to position [5, 0]
click at [700, 95] on icon "basic tabs example" at bounding box center [703, 95] width 9 height 9
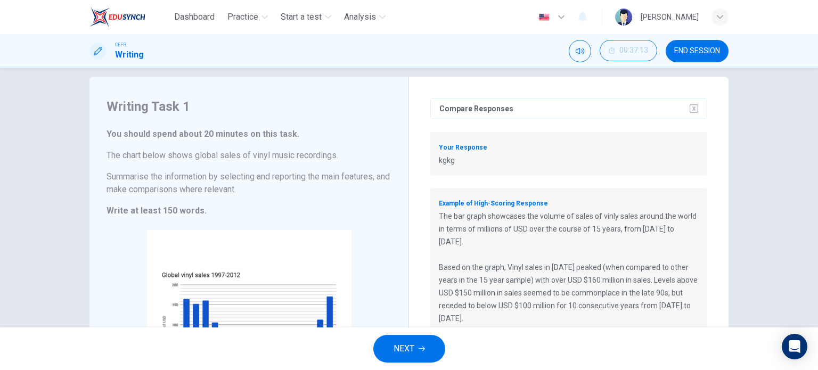
scroll to position [0, 0]
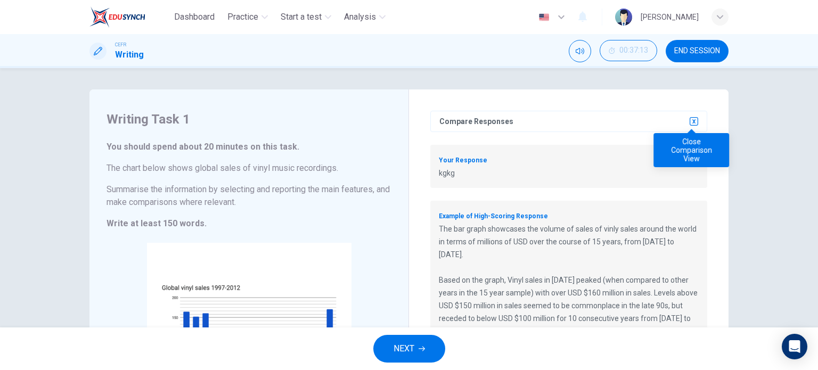
click at [690, 121] on icon "button" at bounding box center [694, 121] width 9 height 9
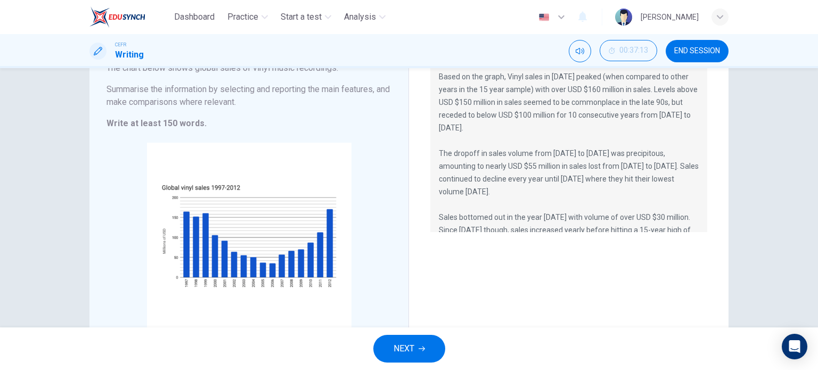
scroll to position [100, 0]
click at [397, 354] on span "NEXT" at bounding box center [403, 348] width 21 height 15
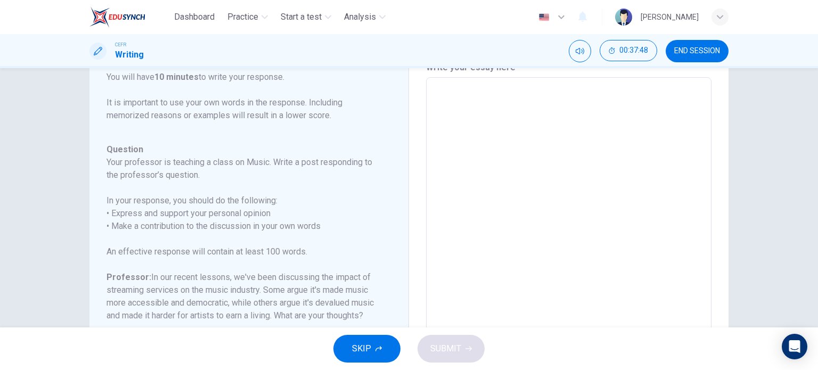
scroll to position [0, 0]
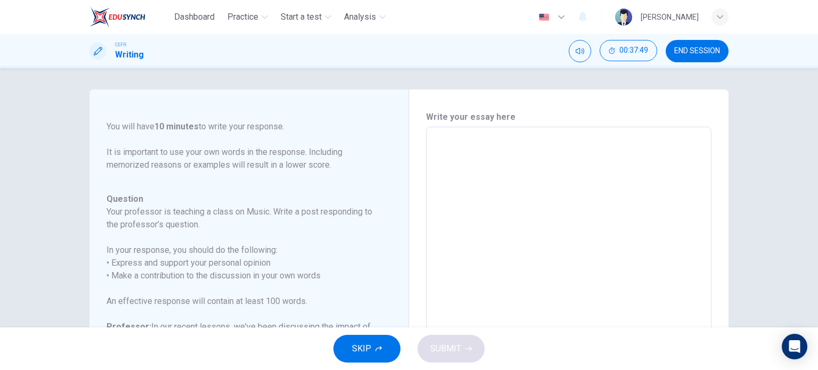
click at [479, 169] on textarea at bounding box center [568, 305] width 270 height 338
click at [443, 347] on span "SUBMIT" at bounding box center [445, 348] width 31 height 15
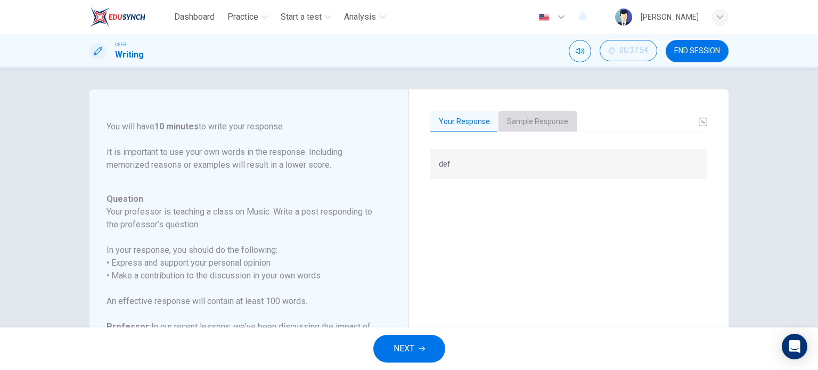
click at [541, 116] on button "Sample Response" at bounding box center [537, 122] width 78 height 22
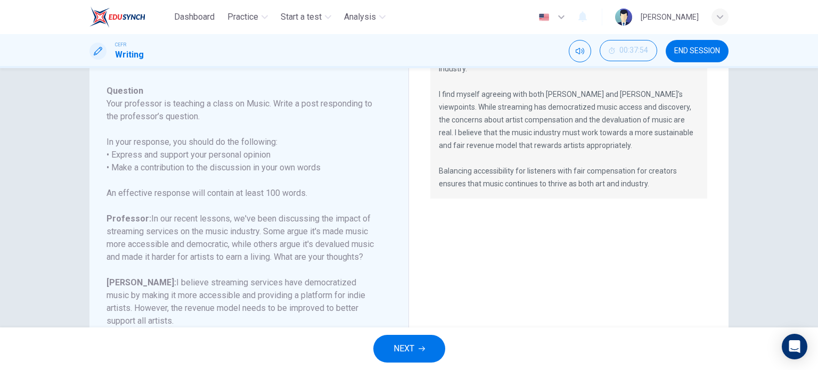
scroll to position [100, 0]
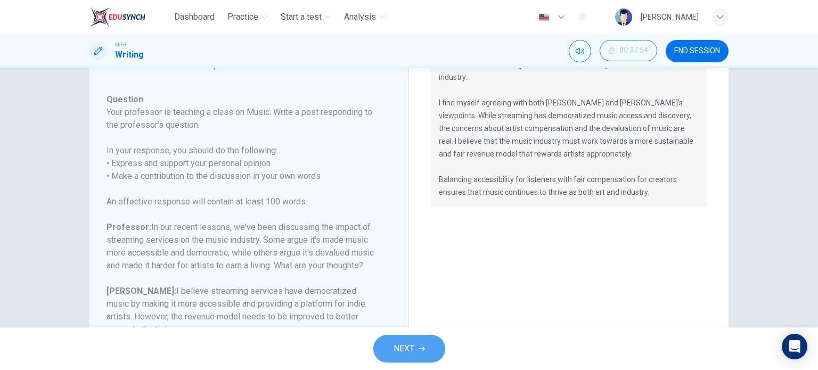
click at [390, 348] on button "NEXT" at bounding box center [409, 349] width 72 height 28
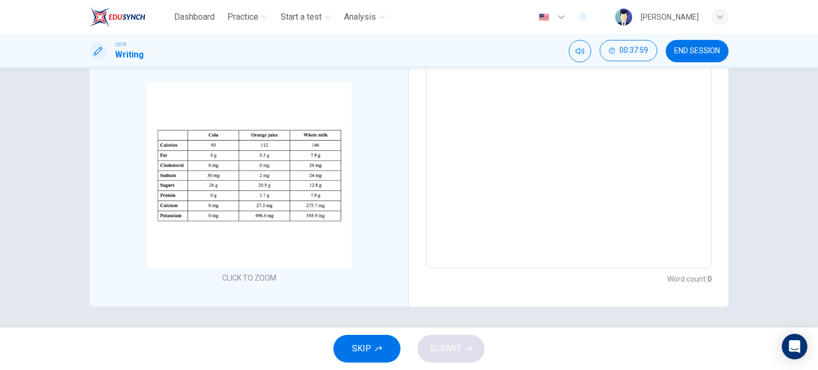
scroll to position [0, 0]
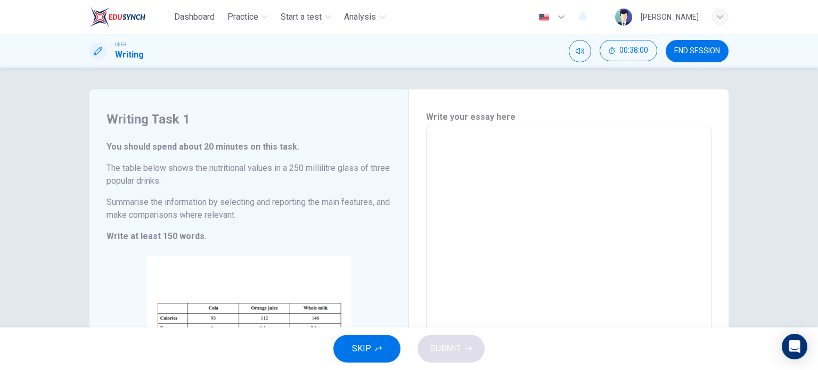
click at [465, 156] on textarea at bounding box center [568, 284] width 270 height 297
click at [452, 356] on span "SUBMIT" at bounding box center [445, 348] width 31 height 15
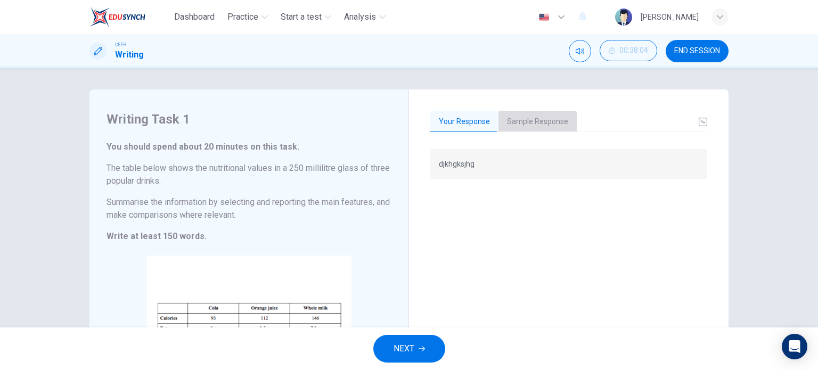
click at [537, 117] on button "Sample Response" at bounding box center [537, 122] width 78 height 22
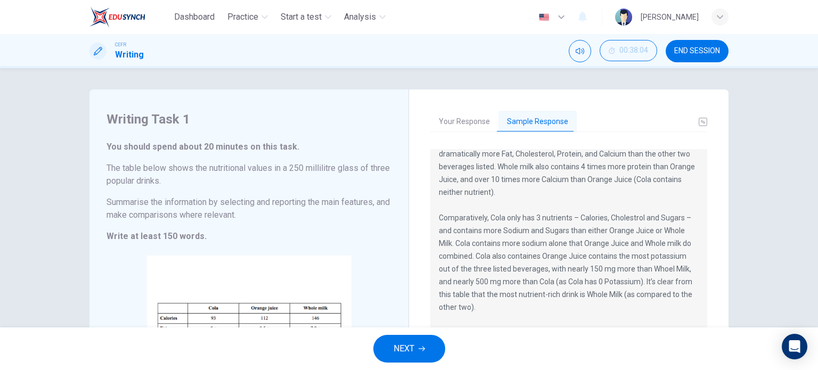
scroll to position [97, 0]
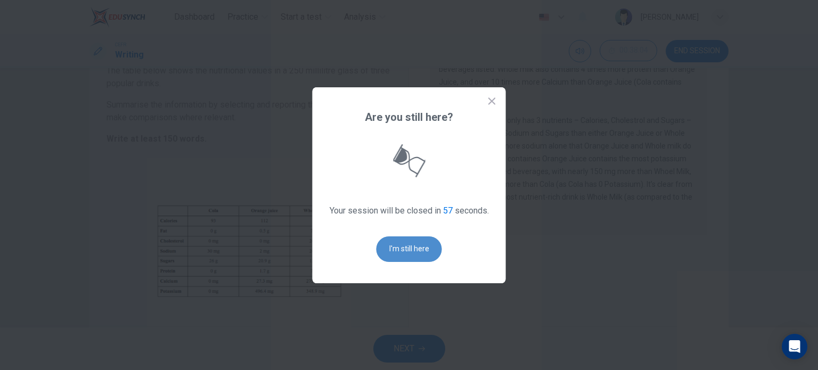
click at [405, 253] on button "I'm still here" at bounding box center [408, 249] width 65 height 26
